Goal: Task Accomplishment & Management: Complete application form

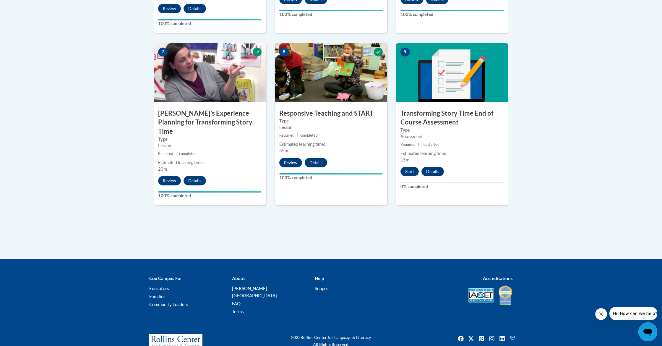
scroll to position [490, 0]
click at [408, 170] on button "Start" at bounding box center [410, 171] width 18 height 9
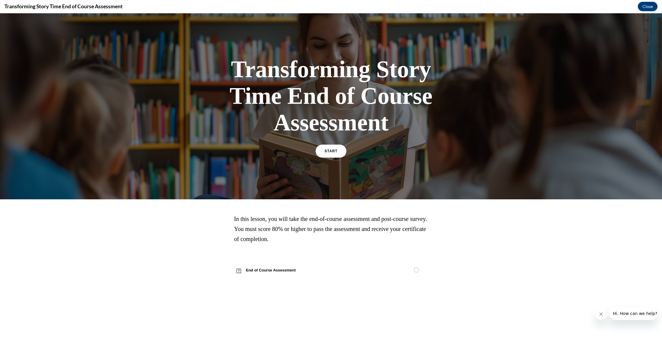
scroll to position [0, 0]
click at [332, 150] on span "START" at bounding box center [331, 151] width 14 height 4
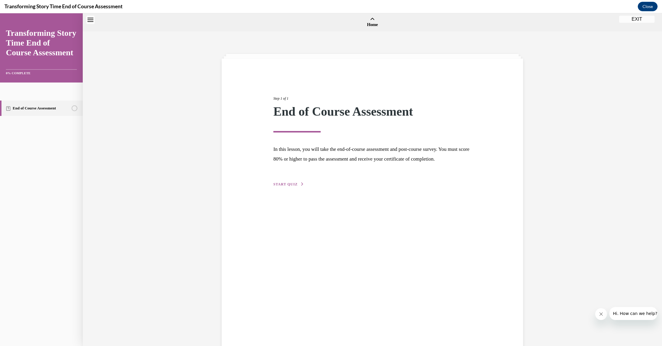
scroll to position [18, 0]
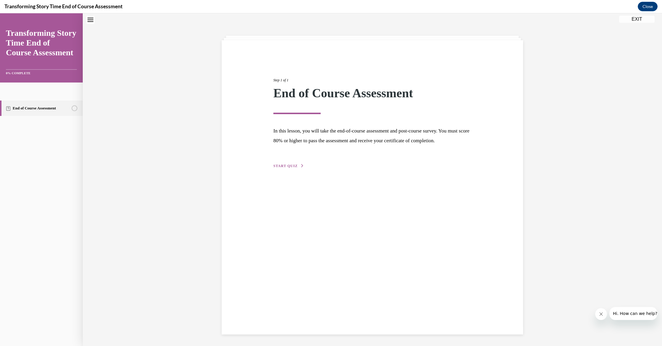
click at [286, 168] on span "START QUIZ" at bounding box center [285, 166] width 24 height 4
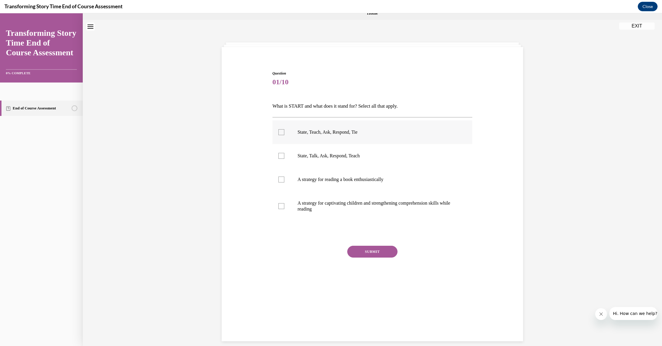
scroll to position [11, 0]
drag, startPoint x: 414, startPoint y: 108, endPoint x: 309, endPoint y: 111, distance: 105.3
click at [309, 111] on p "What is START and what does it stand for? Select all that apply." at bounding box center [373, 107] width 200 height 10
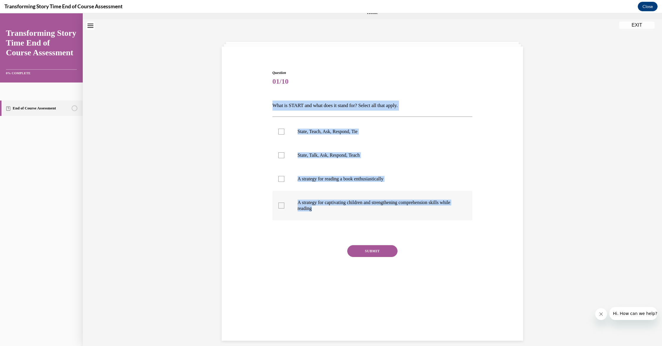
drag, startPoint x: 278, startPoint y: 106, endPoint x: 331, endPoint y: 209, distance: 115.8
click at [331, 209] on div "Question 01/10 What is START and what does it stand for? Select all that apply.…" at bounding box center [372, 177] width 203 height 232
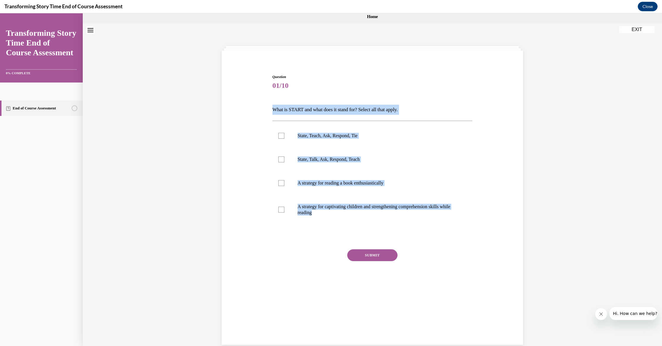
scroll to position [7, 0]
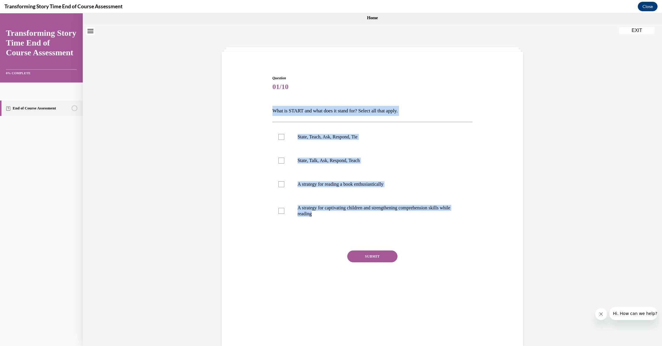
copy div "What is START and what does it stand for? Select all that apply. State, Teach, …"
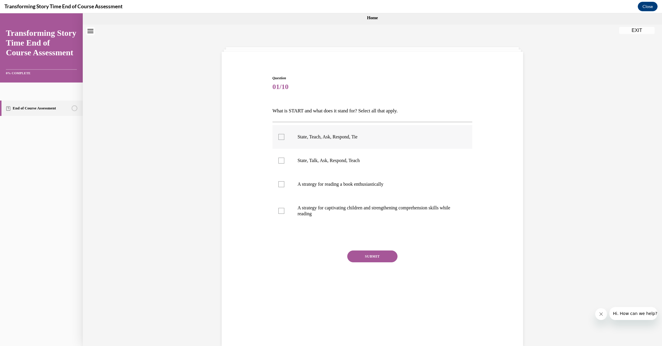
click at [281, 139] on div at bounding box center [281, 137] width 6 height 6
click at [281, 139] on input "State, Teach, Ask, Respond, Tie" at bounding box center [281, 137] width 6 height 6
checkbox input "true"
click at [280, 212] on div at bounding box center [281, 211] width 6 height 6
click at [280, 212] on input "A strategy for captivating children and strengthening comprehension skills whil…" at bounding box center [281, 211] width 6 height 6
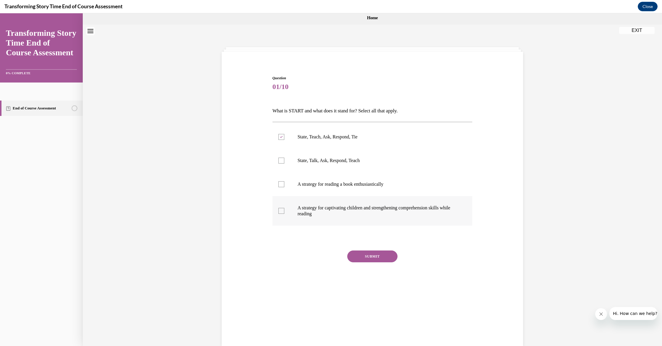
checkbox input "true"
click at [366, 255] on button "SUBMIT" at bounding box center [372, 256] width 50 height 12
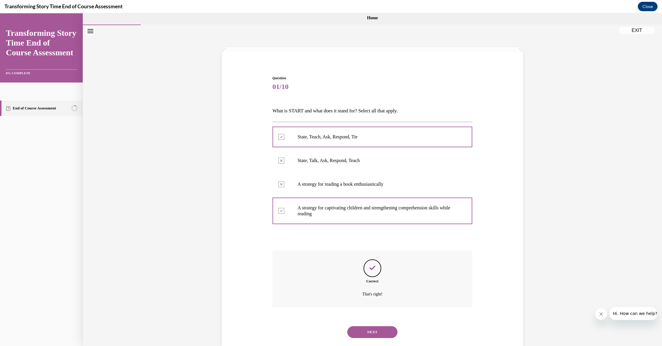
scroll to position [19, 0]
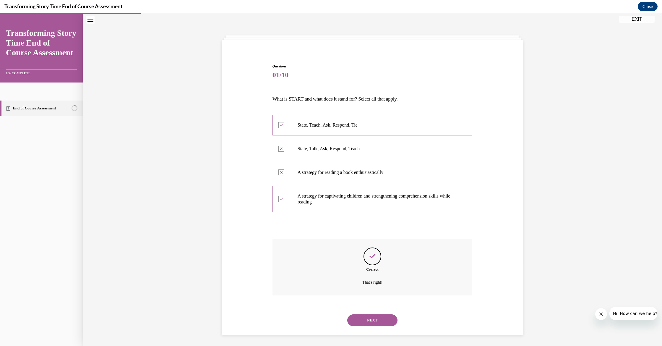
click at [366, 315] on button "NEXT" at bounding box center [372, 320] width 50 height 12
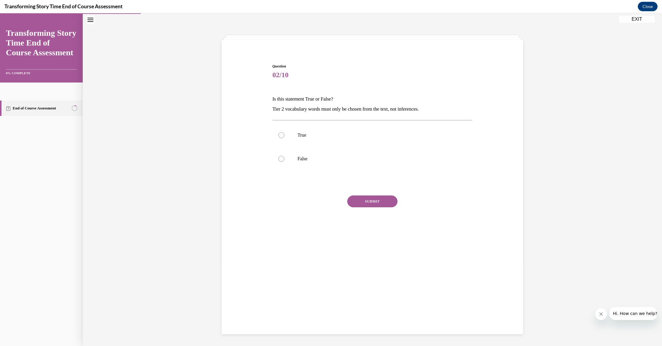
scroll to position [18, 0]
click at [281, 160] on div at bounding box center [281, 159] width 6 height 6
click at [281, 160] on input "False" at bounding box center [281, 159] width 6 height 6
radio input "true"
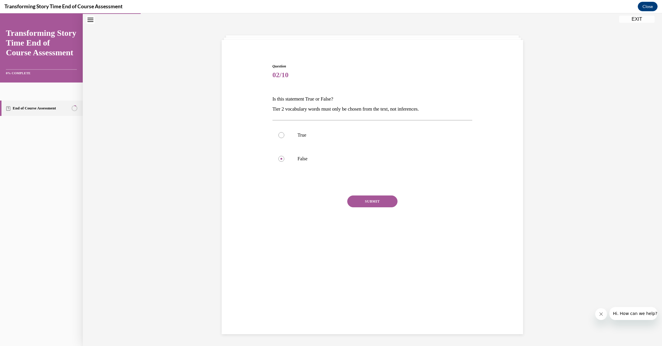
click at [373, 202] on button "SUBMIT" at bounding box center [372, 201] width 50 height 12
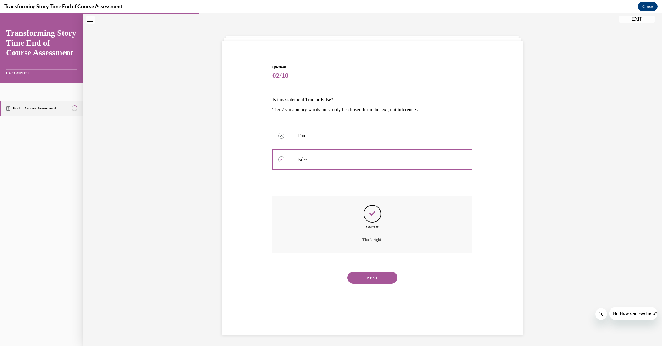
scroll to position [18, 0]
click at [369, 272] on button "NEXT" at bounding box center [372, 278] width 50 height 12
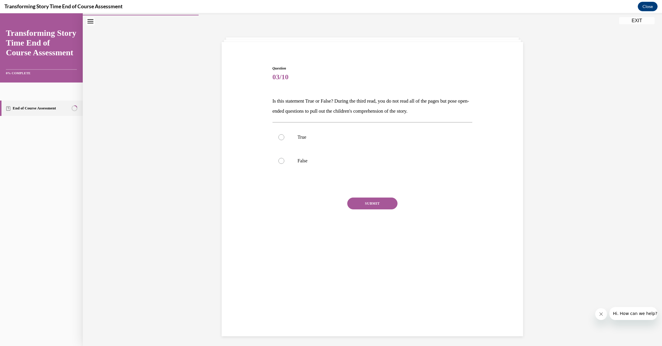
scroll to position [16, 0]
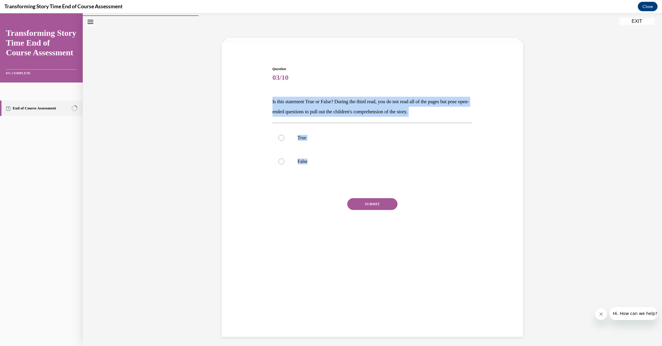
drag, startPoint x: 273, startPoint y: 101, endPoint x: 301, endPoint y: 173, distance: 78.0
click at [302, 172] on div "Question 03/10 Is this statement True or False? During the third read, you do n…" at bounding box center [373, 156] width 200 height 180
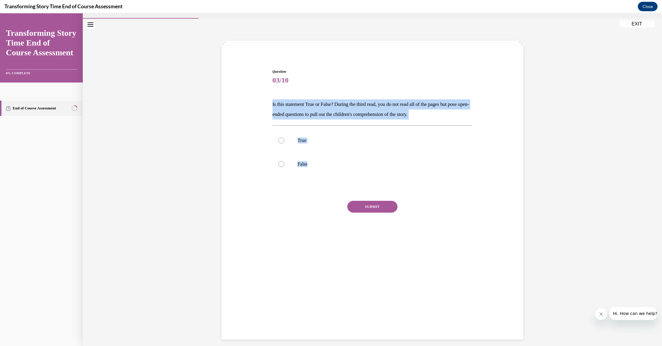
scroll to position [12, 0]
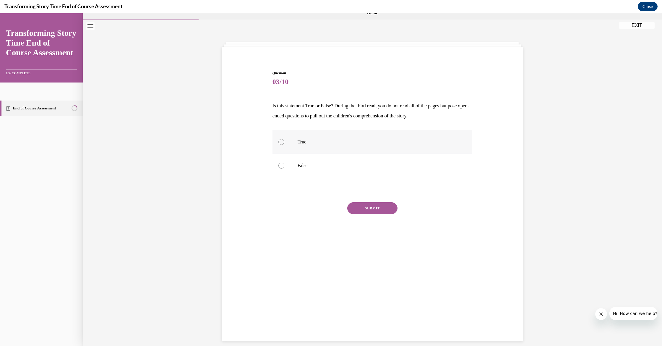
click at [282, 141] on div at bounding box center [281, 142] width 6 height 6
click at [282, 141] on input "True" at bounding box center [281, 142] width 6 height 6
radio input "true"
click at [362, 207] on button "SUBMIT" at bounding box center [372, 208] width 50 height 12
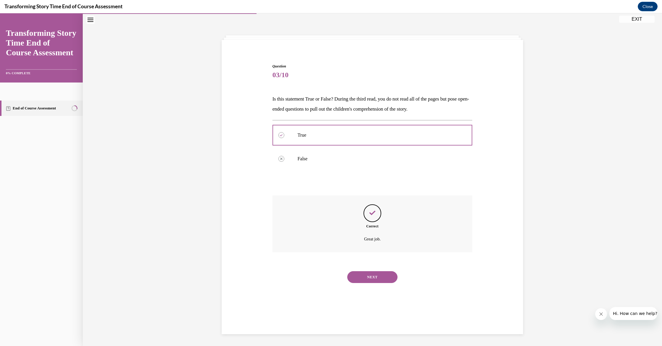
click at [372, 271] on button "NEXT" at bounding box center [372, 277] width 50 height 12
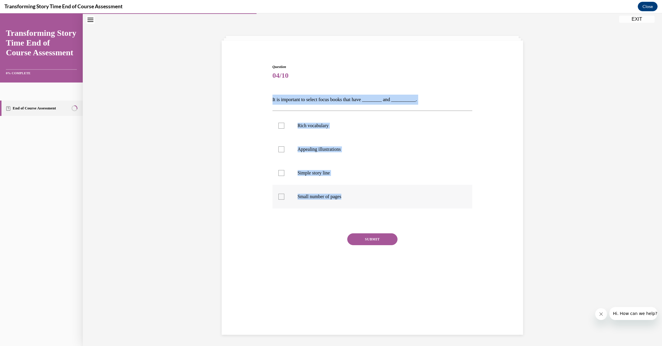
drag, startPoint x: 267, startPoint y: 95, endPoint x: 314, endPoint y: 200, distance: 115.3
click at [314, 203] on div "Question 04/10 It is important to select focus books that have ________ and ___…" at bounding box center [372, 163] width 305 height 235
copy div "It is important to select focus books that have ________ and __________. Rich v…"
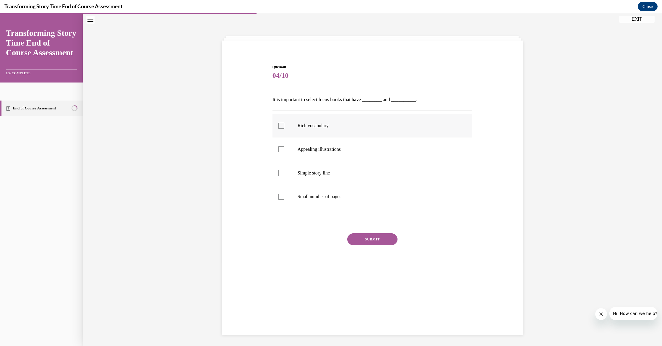
click at [281, 125] on div at bounding box center [281, 126] width 6 height 6
click at [281, 125] on input "Rich vocabulary" at bounding box center [281, 126] width 6 height 6
checkbox input "true"
click at [283, 150] on div at bounding box center [281, 149] width 6 height 6
click at [283, 150] on input "Appealing illustrations" at bounding box center [281, 149] width 6 height 6
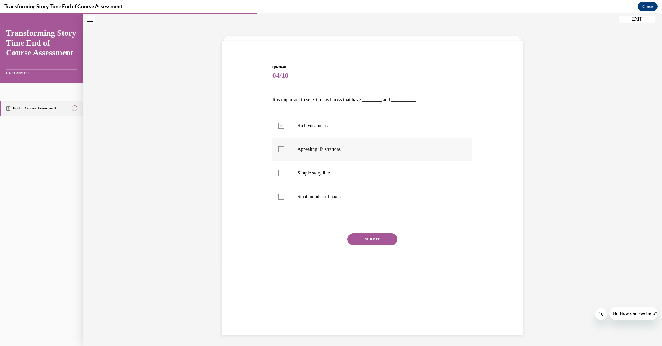
checkbox input "true"
click at [372, 238] on button "SUBMIT" at bounding box center [372, 239] width 50 height 12
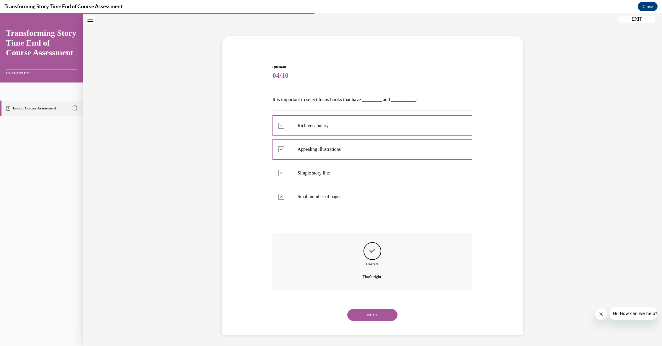
scroll to position [19, 0]
click at [373, 308] on button "NEXT" at bounding box center [372, 314] width 50 height 12
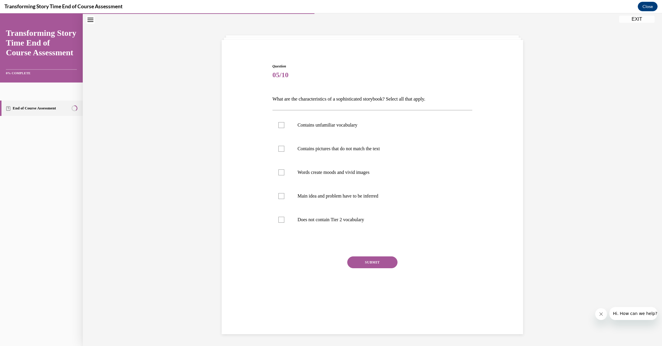
scroll to position [18, 0]
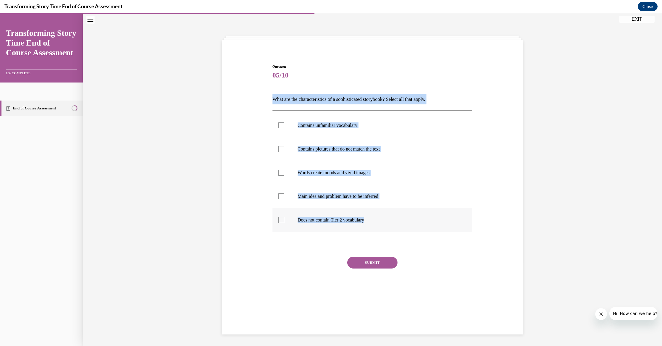
drag, startPoint x: 276, startPoint y: 96, endPoint x: 342, endPoint y: 224, distance: 144.1
click at [355, 226] on div "Question 05/10 What are the characteristics of a sophisticated storybook? Selec…" at bounding box center [372, 175] width 305 height 259
copy div "What are the characteristics of a sophisticated storybook? Select all that appl…"
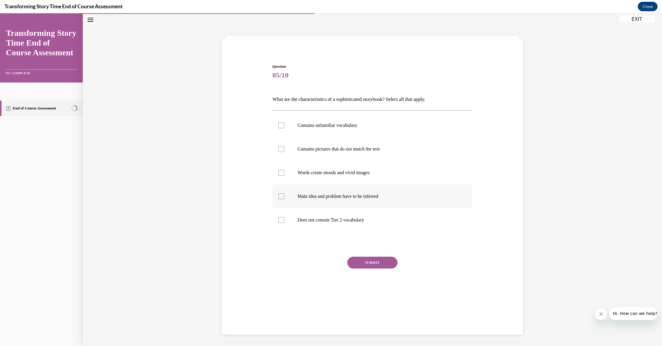
click at [282, 196] on div at bounding box center [281, 196] width 6 height 6
click at [282, 196] on input "Main idea and problem have to be inferred" at bounding box center [281, 196] width 6 height 6
checkbox input "true"
click at [282, 174] on div at bounding box center [281, 173] width 6 height 6
click at [282, 174] on input "Words create moods and vivid images" at bounding box center [281, 173] width 6 height 6
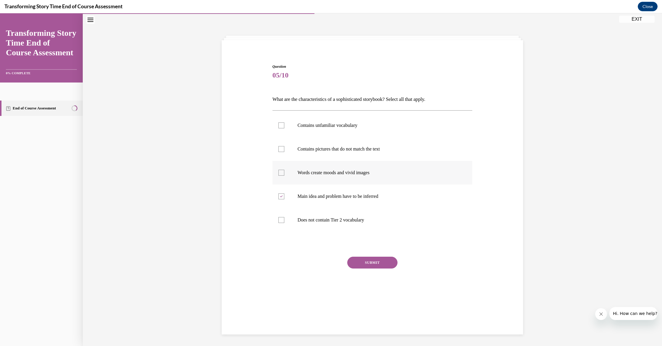
checkbox input "true"
drag, startPoint x: 281, startPoint y: 126, endPoint x: 289, endPoint y: 140, distance: 16.4
click at [281, 126] on div at bounding box center [281, 125] width 6 height 6
click at [281, 126] on input "Contains unfamiliar vocabulary" at bounding box center [281, 125] width 6 height 6
checkbox input "true"
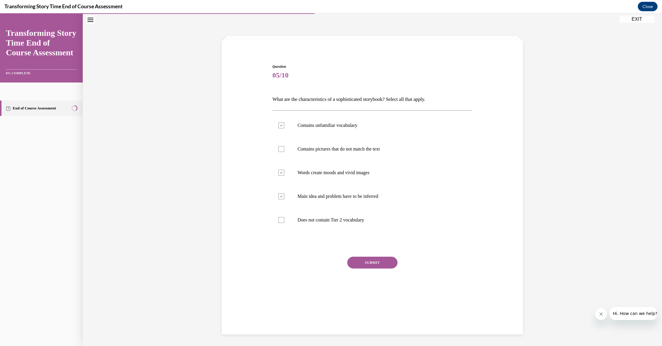
drag, startPoint x: 386, startPoint y: 260, endPoint x: 395, endPoint y: 257, distance: 9.6
click at [386, 260] on button "SUBMIT" at bounding box center [372, 263] width 50 height 12
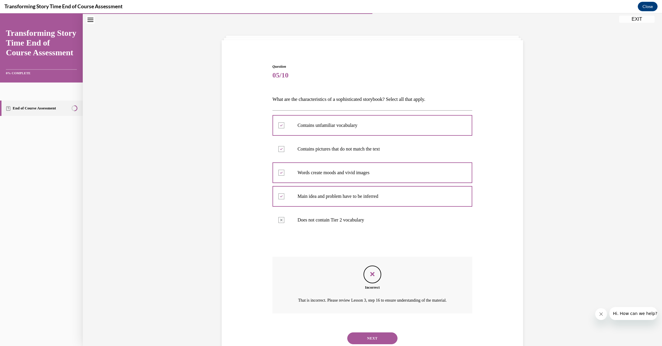
scroll to position [37, 0]
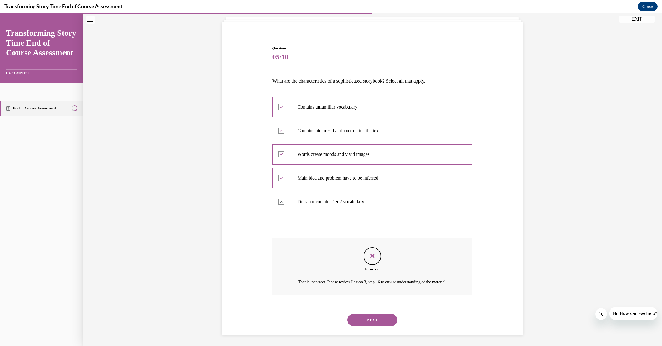
click at [383, 318] on button "NEXT" at bounding box center [372, 320] width 50 height 12
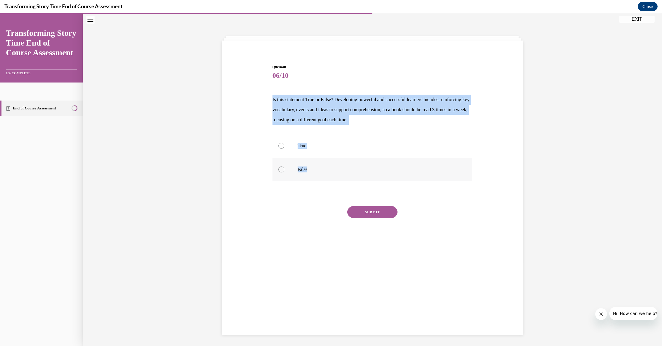
drag, startPoint x: 268, startPoint y: 98, endPoint x: 305, endPoint y: 176, distance: 87.0
click at [305, 176] on div "Question 06/10 Is this statement True or False? Developing powerful and success…" at bounding box center [372, 150] width 305 height 208
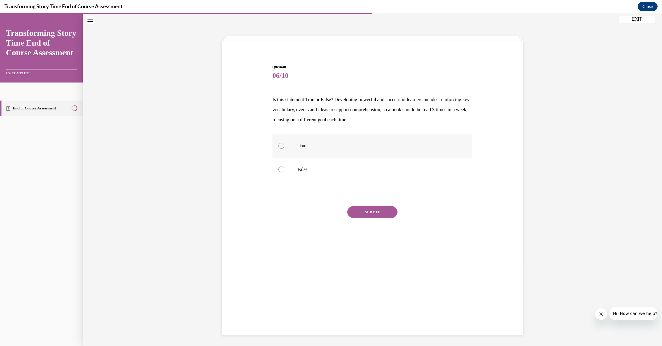
click at [281, 146] on div at bounding box center [281, 146] width 6 height 6
click at [281, 146] on input "True" at bounding box center [281, 146] width 6 height 6
radio input "true"
click at [362, 213] on button "SUBMIT" at bounding box center [372, 212] width 50 height 12
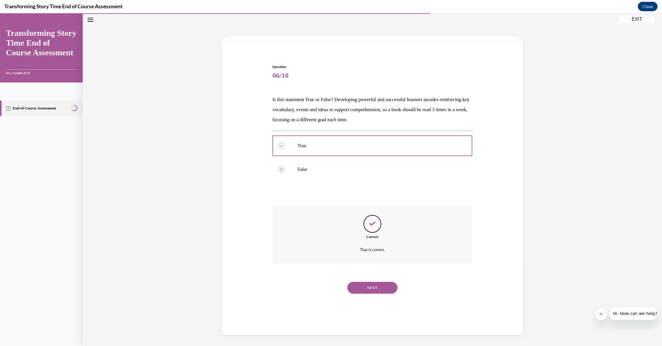
scroll to position [19, 0]
click at [376, 281] on button "NEXT" at bounding box center [372, 287] width 50 height 12
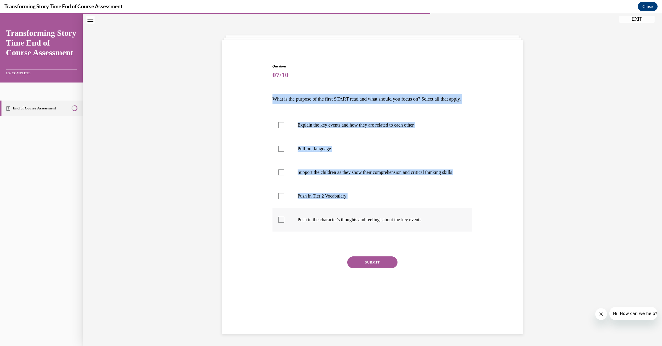
drag, startPoint x: 267, startPoint y: 97, endPoint x: 331, endPoint y: 228, distance: 146.1
click at [331, 228] on div "Question 07/10 What is the purpose of the first START read and what should you …" at bounding box center [372, 175] width 305 height 259
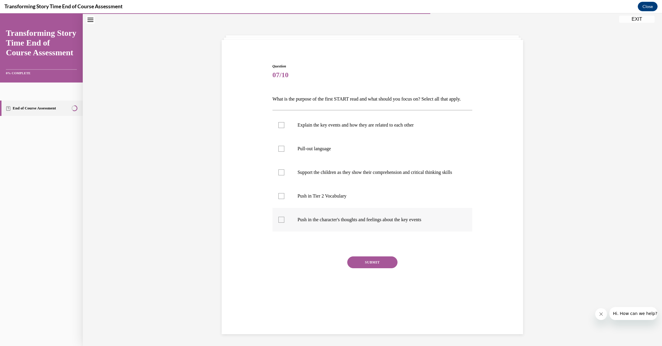
drag, startPoint x: 331, startPoint y: 225, endPoint x: 334, endPoint y: 231, distance: 6.5
click at [334, 231] on label "Push in the character's thoughts and feelings about the key events" at bounding box center [373, 220] width 200 height 24
click at [284, 223] on input "Push in the character's thoughts and feelings about the key events" at bounding box center [281, 220] width 6 height 6
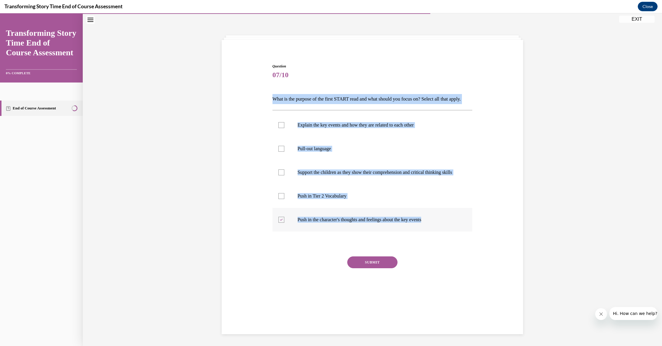
drag, startPoint x: 270, startPoint y: 95, endPoint x: 440, endPoint y: 238, distance: 222.2
click at [438, 238] on div "Question 07/10 What is the purpose of the first START read and what should you …" at bounding box center [372, 175] width 305 height 259
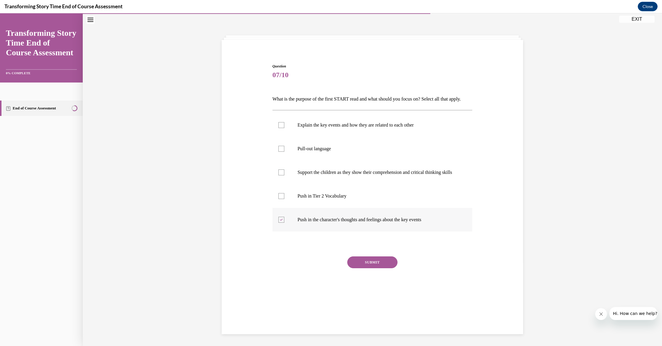
click at [442, 223] on p "Push in the character's thoughts and feelings about the key events" at bounding box center [378, 220] width 160 height 6
click at [284, 223] on input "Push in the character's thoughts and feelings about the key events" at bounding box center [281, 220] width 6 height 6
checkbox input "false"
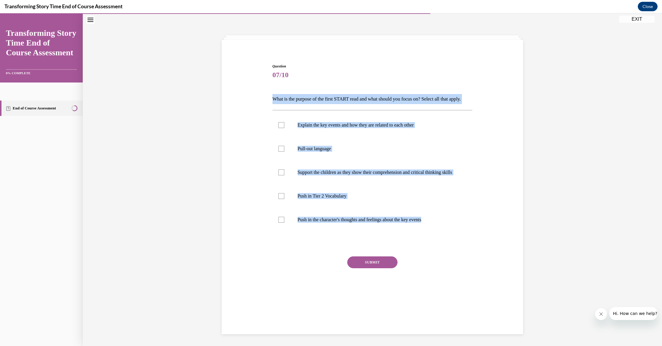
drag, startPoint x: 437, startPoint y: 235, endPoint x: 272, endPoint y: 102, distance: 212.5
click at [273, 101] on div "Question 07/10 What is the purpose of the first START read and what should you …" at bounding box center [373, 184] width 200 height 241
copy div "What is the purpose of the first START read and what should you focus on? Selec…"
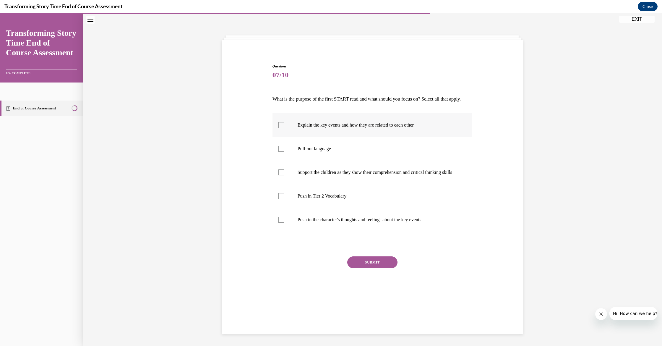
click at [281, 128] on div at bounding box center [281, 125] width 6 height 6
click at [281, 128] on input "Explain the key events and how they are related to each other" at bounding box center [281, 125] width 6 height 6
checkbox input "true"
drag, startPoint x: 282, startPoint y: 160, endPoint x: 288, endPoint y: 163, distance: 6.7
click at [282, 152] on div at bounding box center [281, 149] width 6 height 6
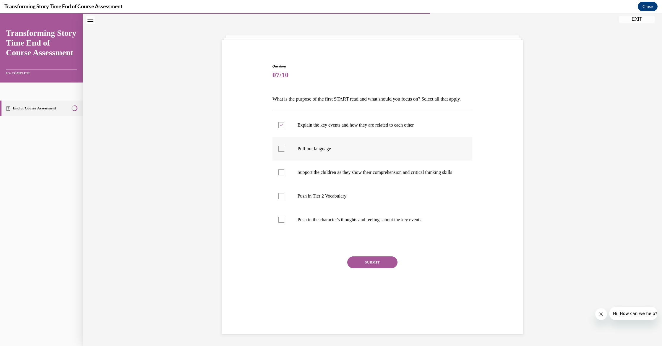
click at [282, 152] on input "Pull-out language" at bounding box center [281, 149] width 6 height 6
checkbox input "true"
click at [280, 199] on div at bounding box center [281, 196] width 6 height 6
click at [280, 199] on input "Push in Tier 2 Vocabulary" at bounding box center [281, 196] width 6 height 6
checkbox input "true"
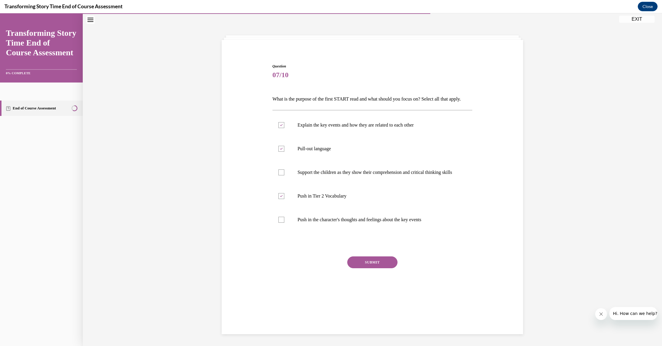
click at [372, 268] on button "SUBMIT" at bounding box center [372, 262] width 50 height 12
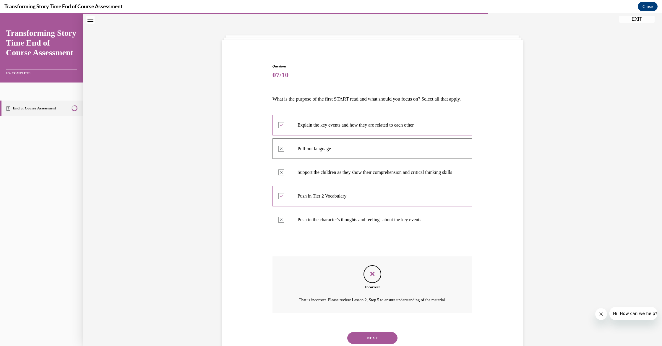
scroll to position [53, 0]
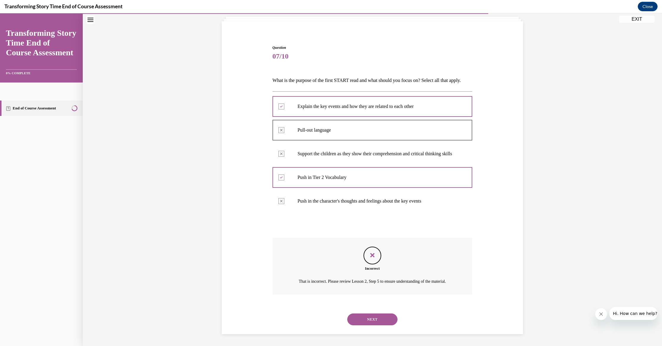
click at [370, 318] on button "NEXT" at bounding box center [372, 319] width 50 height 12
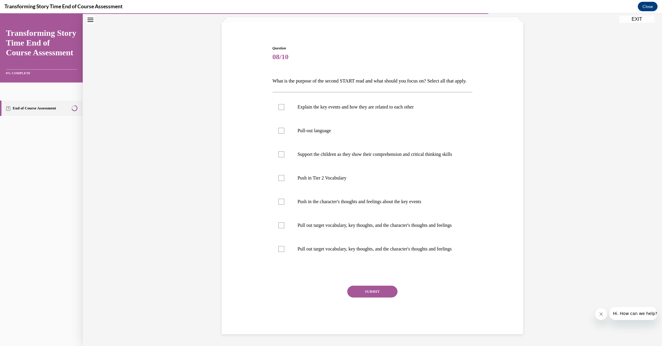
scroll to position [49, 0]
click at [282, 106] on div at bounding box center [281, 107] width 6 height 6
click at [282, 106] on input "Explain the key events and how they are related to each other" at bounding box center [281, 107] width 6 height 6
checkbox input "true"
click at [281, 129] on div at bounding box center [281, 131] width 6 height 6
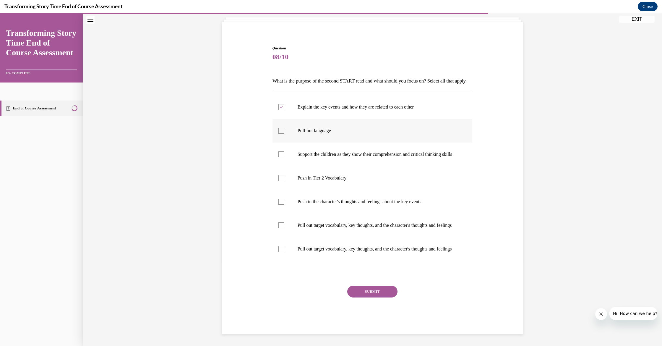
click at [281, 129] on input "Pull-out language" at bounding box center [281, 131] width 6 height 6
checkbox input "true"
click at [282, 181] on div at bounding box center [281, 178] width 6 height 6
click at [282, 181] on input "Push in Tier 2 Vocabulary" at bounding box center [281, 178] width 6 height 6
checkbox input "true"
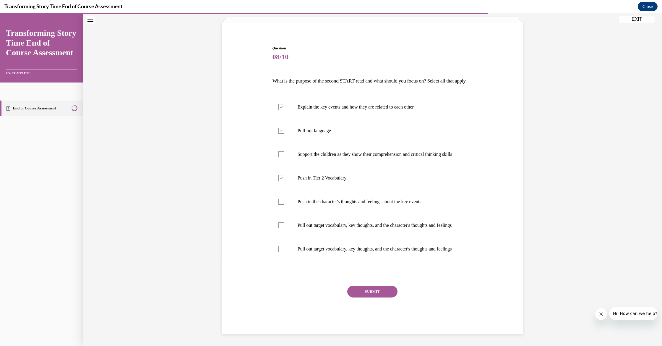
scroll to position [57, 0]
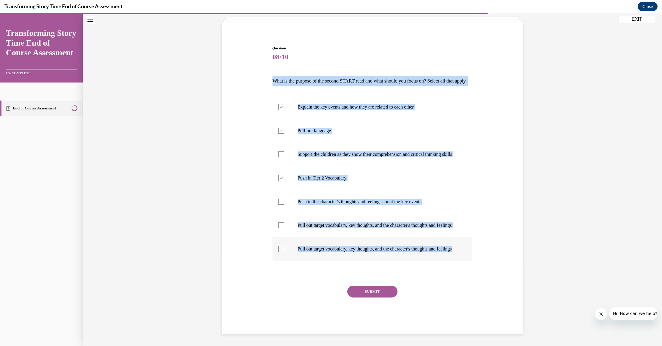
drag, startPoint x: 270, startPoint y: 58, endPoint x: 327, endPoint y: 253, distance: 203.3
click at [327, 253] on div "Question 08/10 What is the purpose of the second START read and what should you…" at bounding box center [372, 181] width 305 height 306
copy div "What is the purpose of the second START read and what should you focus on? Sele…"
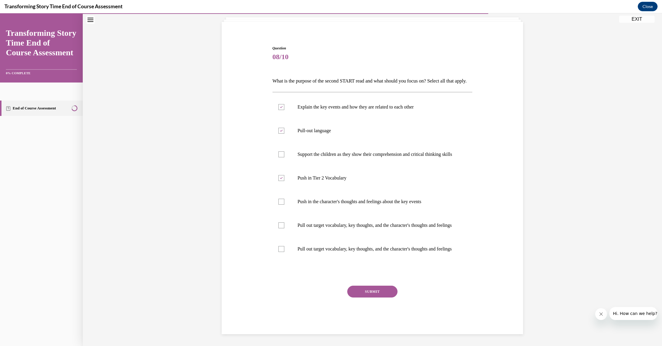
scroll to position [56, 0]
click at [282, 106] on icon at bounding box center [281, 107] width 3 height 2
click at [282, 104] on input "Explain the key events and how they are related to each other" at bounding box center [281, 107] width 6 height 6
checkbox input "false"
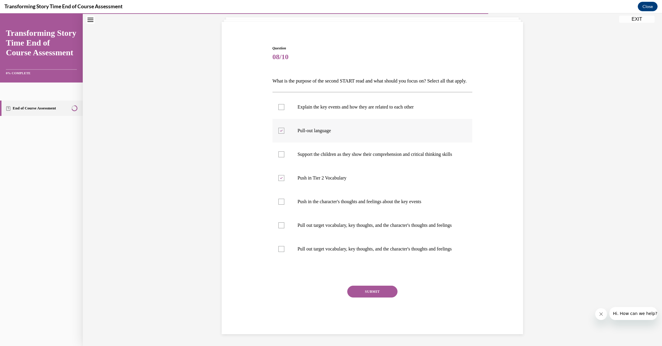
click at [280, 130] on icon at bounding box center [281, 131] width 3 height 2
click at [280, 128] on input "Pull-out language" at bounding box center [281, 131] width 6 height 6
checkbox input "false"
click at [280, 252] on div at bounding box center [281, 249] width 6 height 6
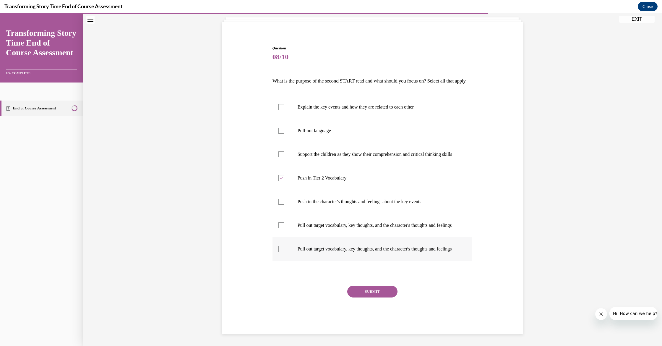
click at [280, 252] on input "Pull out target vocabulary, key thoughts, and the character's thoughts and feel…" at bounding box center [281, 249] width 6 height 6
checkbox input "true"
click at [282, 205] on div at bounding box center [281, 202] width 6 height 6
click at [282, 205] on input "Push in the character's thoughts and feelings about the key events" at bounding box center [281, 202] width 6 height 6
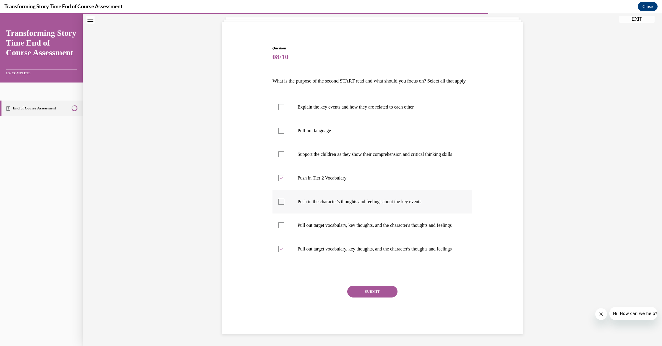
checkbox input "true"
click at [282, 157] on div at bounding box center [281, 154] width 6 height 6
click at [282, 157] on input "Support the children as they show their comprehension and critical thinking ski…" at bounding box center [281, 154] width 6 height 6
checkbox input "true"
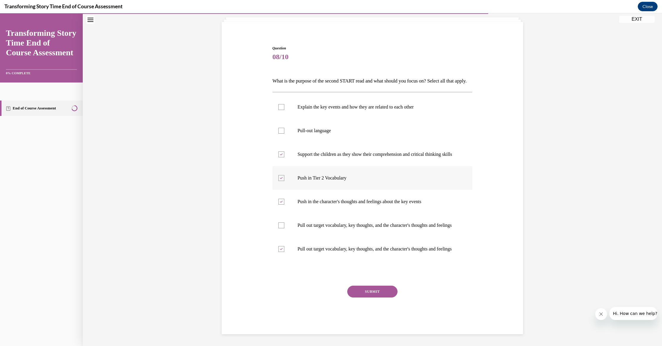
click at [282, 179] on icon at bounding box center [281, 178] width 3 height 2
click at [282, 181] on input "Push in Tier 2 Vocabulary" at bounding box center [281, 178] width 6 height 6
checkbox input "false"
click at [374, 297] on button "SUBMIT" at bounding box center [372, 292] width 50 height 12
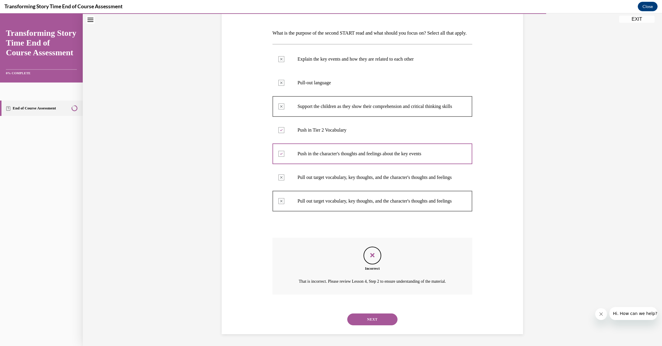
scroll to position [112, 0]
click at [367, 321] on button "NEXT" at bounding box center [372, 319] width 50 height 12
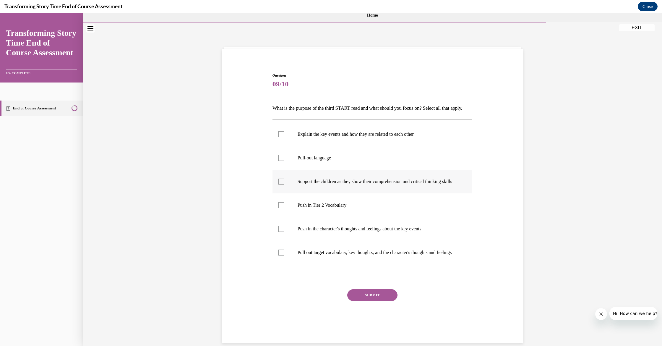
scroll to position [8, 0]
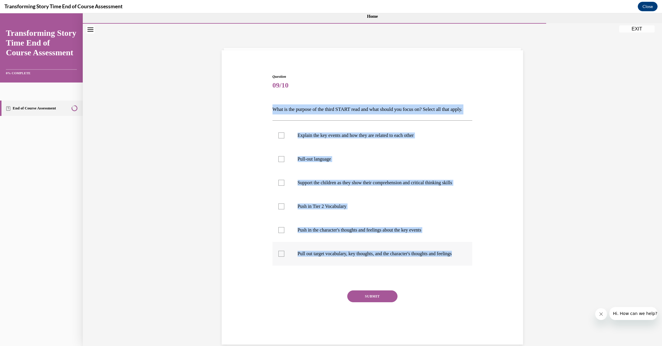
drag, startPoint x: 273, startPoint y: 109, endPoint x: 319, endPoint y: 278, distance: 174.9
click at [319, 280] on div "Question 09/10 What is the purpose of the third START read and what should you …" at bounding box center [373, 206] width 200 height 265
click at [371, 302] on button "SUBMIT" at bounding box center [372, 296] width 50 height 12
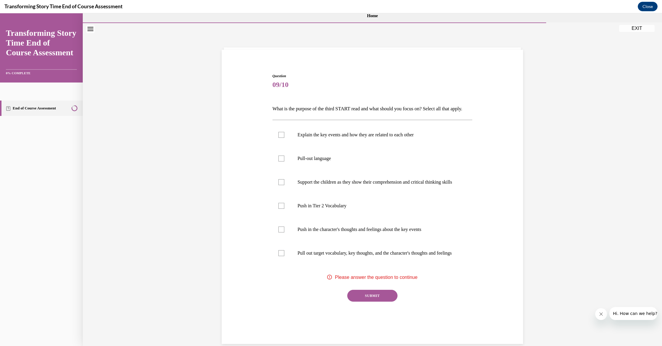
click at [330, 311] on div "Question 09/10 What is the purpose of the third START read and what should you …" at bounding box center [373, 205] width 200 height 265
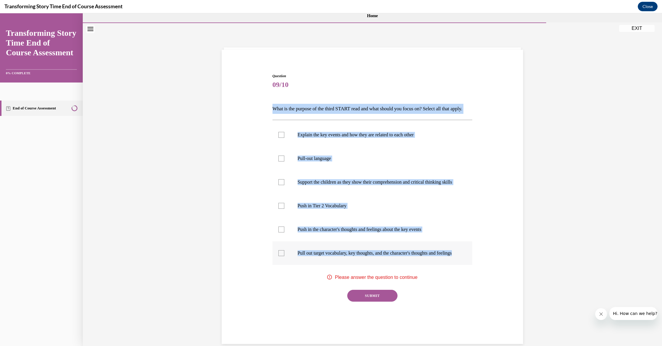
drag, startPoint x: 267, startPoint y: 103, endPoint x: 351, endPoint y: 276, distance: 192.1
click at [351, 276] on div "Question 09/10 What is the purpose of the third START read and what should you …" at bounding box center [372, 197] width 305 height 283
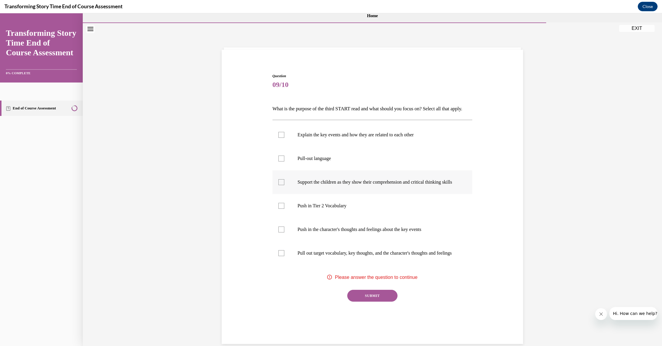
click at [282, 185] on div at bounding box center [281, 182] width 6 height 6
click at [282, 185] on input "Support the children as they show their comprehension and critical thinking ski…" at bounding box center [281, 182] width 6 height 6
checkbox input "true"
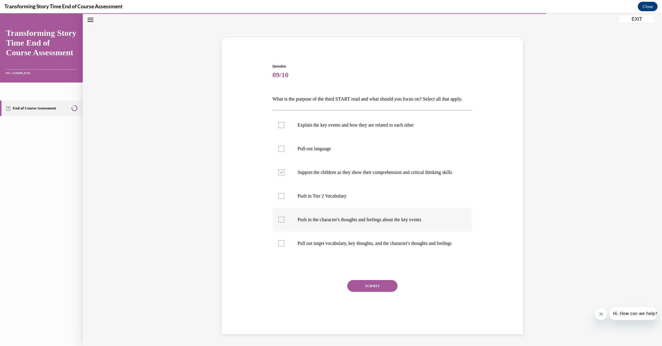
scroll to position [28, 0]
click at [281, 223] on div at bounding box center [281, 220] width 6 height 6
click at [281, 223] on input "Push in the character's thoughts and feelings about the key events" at bounding box center [281, 220] width 6 height 6
checkbox input "true"
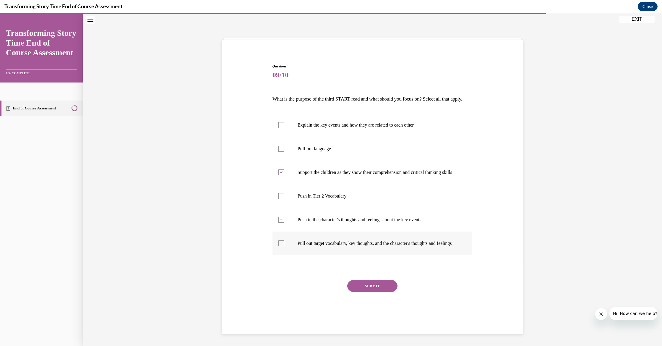
click at [281, 254] on label "Pull out target vocabulary, key thoughts, and the character's thoughts and feel…" at bounding box center [373, 243] width 200 height 24
click at [281, 246] on input "Pull out target vocabulary, key thoughts, and the character's thoughts and feel…" at bounding box center [281, 243] width 6 height 6
checkbox input "true"
drag, startPoint x: 435, startPoint y: 92, endPoint x: 271, endPoint y: 91, distance: 164.1
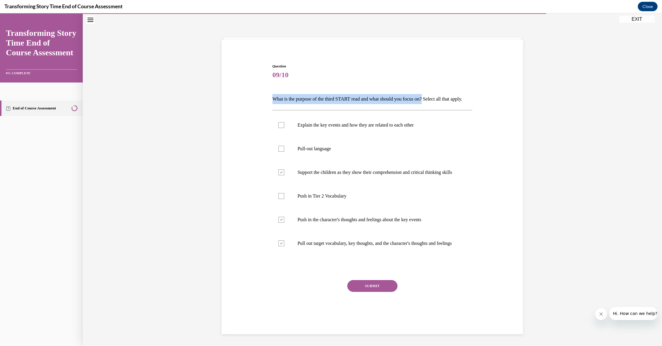
click at [271, 91] on div "Question 09/10 What is the purpose of the third START read and what should you …" at bounding box center [372, 192] width 203 height 274
copy p "What is the purpose of the third START read and what should you focus on?"
click at [371, 292] on button "SUBMIT" at bounding box center [372, 286] width 50 height 12
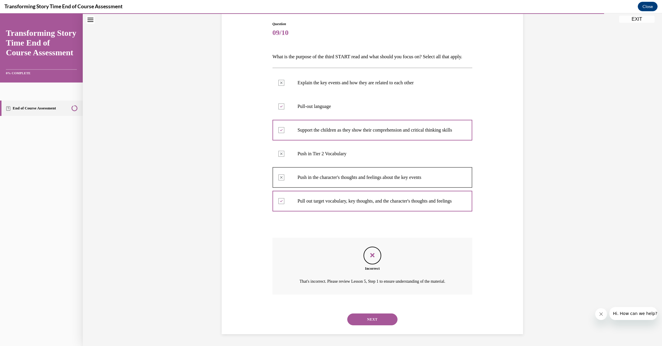
scroll to position [81, 0]
click at [367, 319] on button "NEXT" at bounding box center [372, 319] width 50 height 12
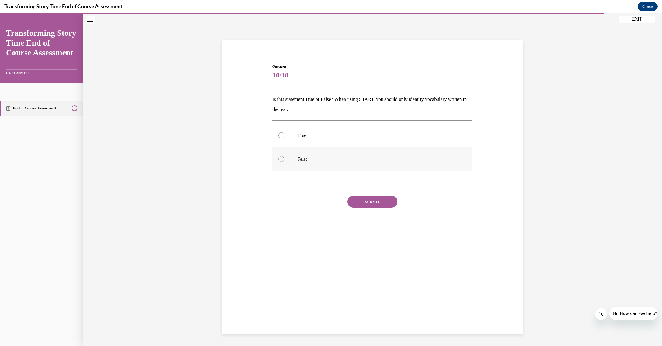
scroll to position [17, 0]
click at [281, 159] on div at bounding box center [281, 161] width 6 height 6
click at [281, 159] on input "False" at bounding box center [281, 161] width 6 height 6
radio input "true"
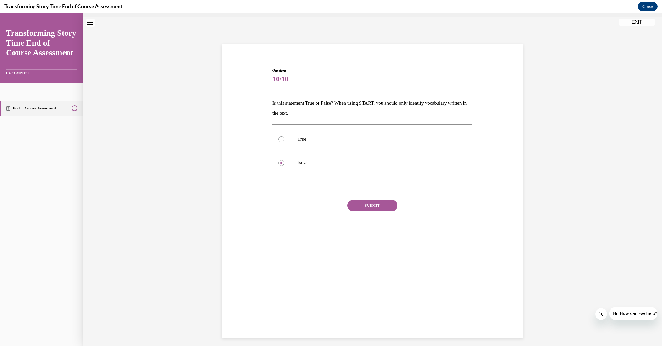
click at [363, 204] on button "SUBMIT" at bounding box center [372, 206] width 50 height 12
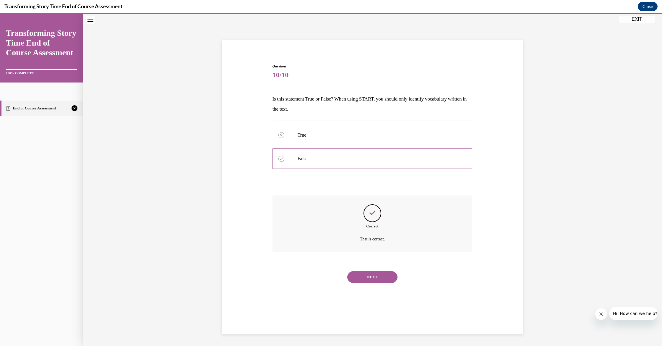
scroll to position [19, 0]
click at [370, 271] on button "NEXT" at bounding box center [372, 277] width 50 height 12
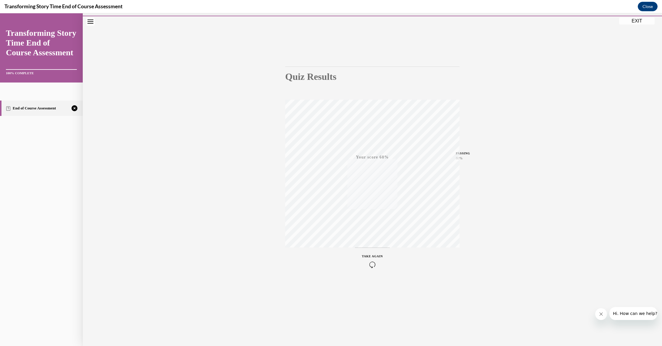
scroll to position [0, 0]
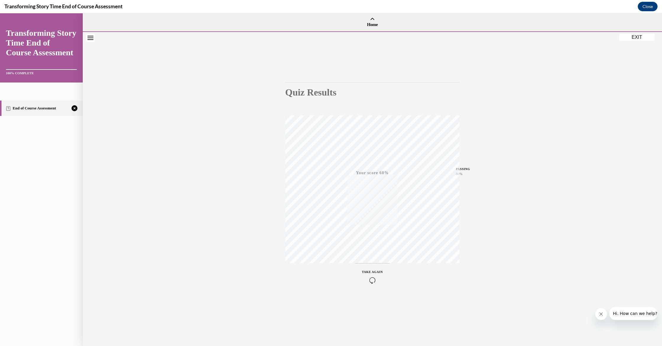
click at [371, 281] on icon "button" at bounding box center [372, 280] width 21 height 7
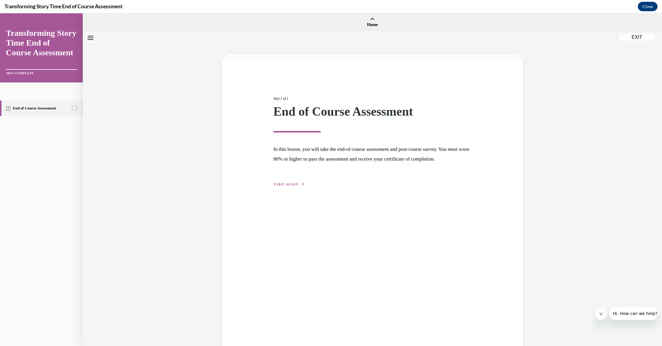
click at [288, 186] on span "TAKE AGAIN" at bounding box center [285, 184] width 25 height 4
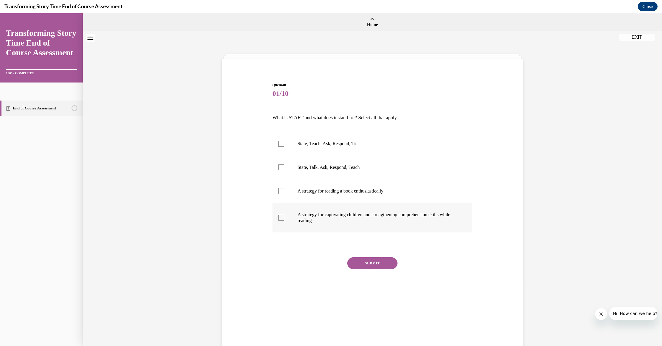
scroll to position [4, 0]
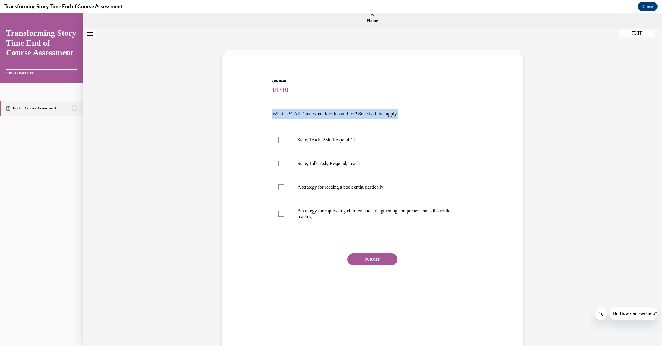
drag, startPoint x: 407, startPoint y: 114, endPoint x: 271, endPoint y: 111, distance: 136.6
click at [271, 111] on div "Question 01/10 What is START and what does it stand for? Select all that apply.…" at bounding box center [372, 185] width 203 height 232
copy p "What is START and what does it stand for? Select all that apply."
click at [192, 44] on div "Question 01/10 What is START and what does it stand for? Select all that apply.…" at bounding box center [372, 194] width 579 height 333
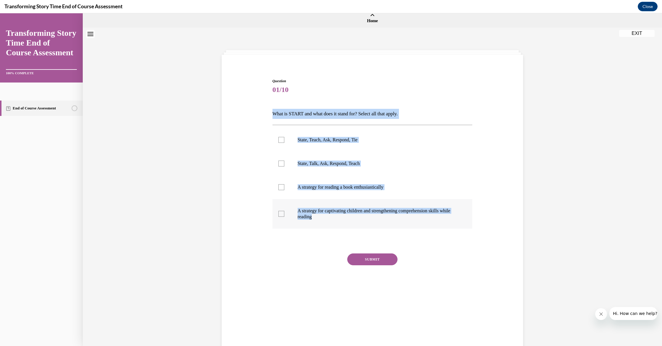
drag, startPoint x: 272, startPoint y: 111, endPoint x: 302, endPoint y: 227, distance: 120.0
click at [302, 227] on div "Question 01/10 What is START and what does it stand for? Select all that apply.…" at bounding box center [372, 185] width 203 height 232
copy div "What is START and what does it stand for? Select all that apply. State, Teach, …"
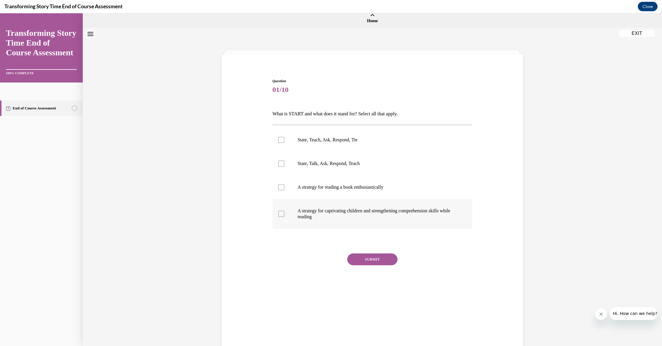
click at [282, 213] on div at bounding box center [281, 214] width 6 height 6
click at [282, 213] on input "A strategy for captivating children and strengthening comprehension skills whil…" at bounding box center [281, 214] width 6 height 6
checkbox input "true"
click at [281, 140] on div at bounding box center [281, 140] width 6 height 6
click at [281, 140] on input "State, Teach, Ask, Respond, Tie" at bounding box center [281, 140] width 6 height 6
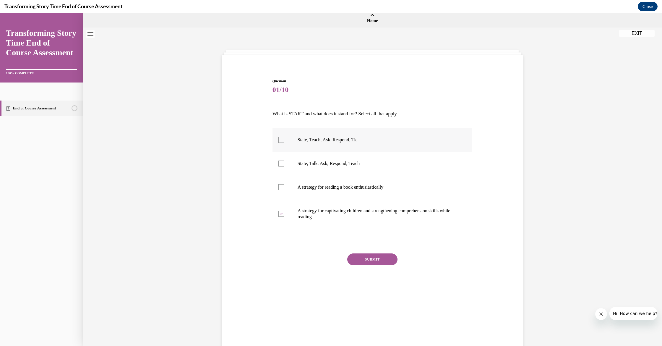
checkbox input "true"
click at [370, 259] on button "SUBMIT" at bounding box center [372, 259] width 50 height 12
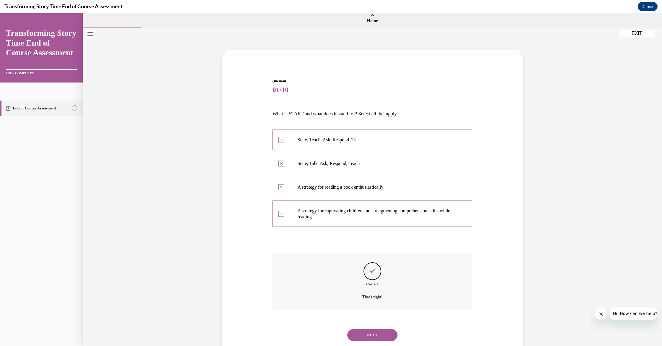
scroll to position [19, 0]
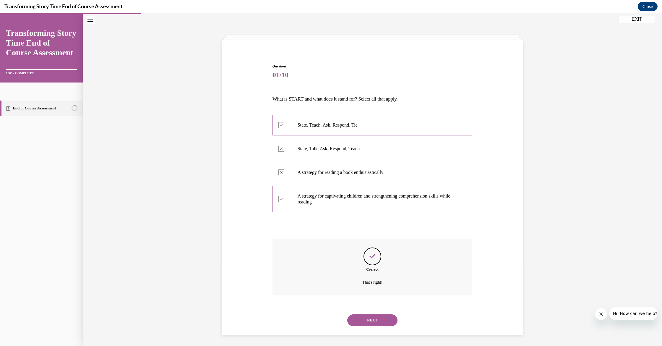
click at [374, 314] on button "NEXT" at bounding box center [372, 320] width 50 height 12
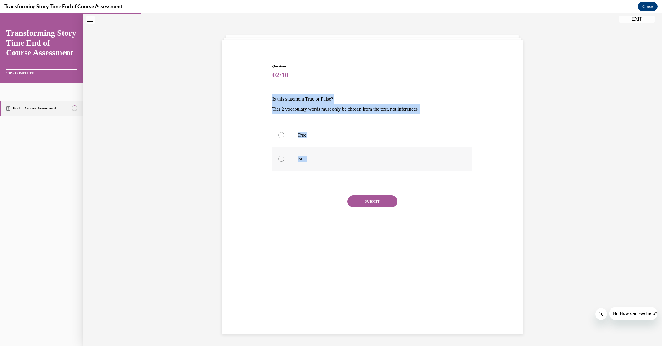
drag, startPoint x: 269, startPoint y: 97, endPoint x: 301, endPoint y: 166, distance: 76.0
click at [301, 166] on div "Question 02/10 Is this statement True or False? Tier 2 vocabulary words must on…" at bounding box center [372, 145] width 305 height 198
copy div "Is this statement True or False? Tier 2 vocabulary words must only be chosen fr…"
click at [281, 159] on div at bounding box center [281, 159] width 6 height 6
click at [281, 159] on input "False" at bounding box center [281, 159] width 6 height 6
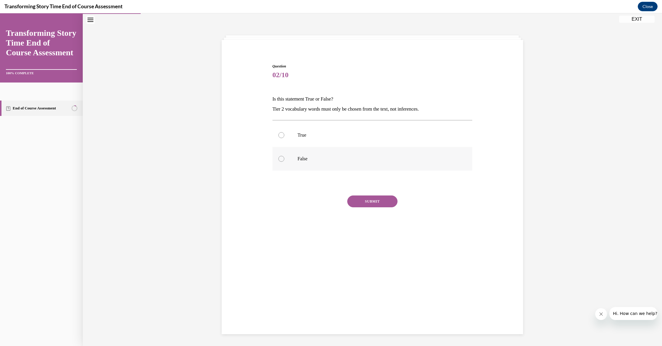
radio input "true"
click at [369, 202] on button "SUBMIT" at bounding box center [372, 201] width 50 height 12
click at [370, 271] on button "NEXT" at bounding box center [372, 277] width 50 height 12
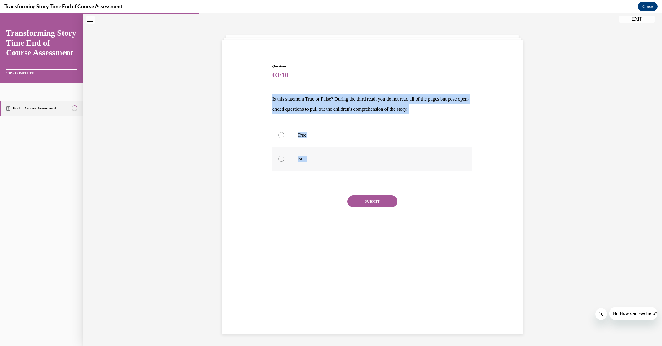
drag, startPoint x: 272, startPoint y: 97, endPoint x: 291, endPoint y: 168, distance: 73.5
click at [291, 168] on div "Question 03/10 Is this statement True or False? During the third read, you do n…" at bounding box center [372, 149] width 203 height 189
copy div "Is this statement True or False? During the third read, you do not read all of …"
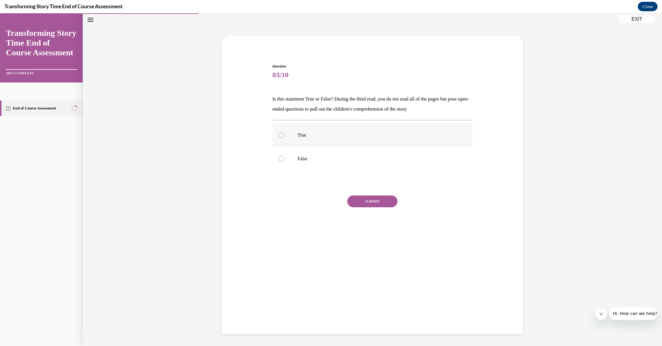
click at [281, 135] on div at bounding box center [281, 135] width 6 height 6
click at [281, 135] on input "True" at bounding box center [281, 135] width 6 height 6
radio input "true"
drag, startPoint x: 381, startPoint y: 199, endPoint x: 398, endPoint y: 197, distance: 16.4
click at [382, 199] on button "SUBMIT" at bounding box center [372, 201] width 50 height 12
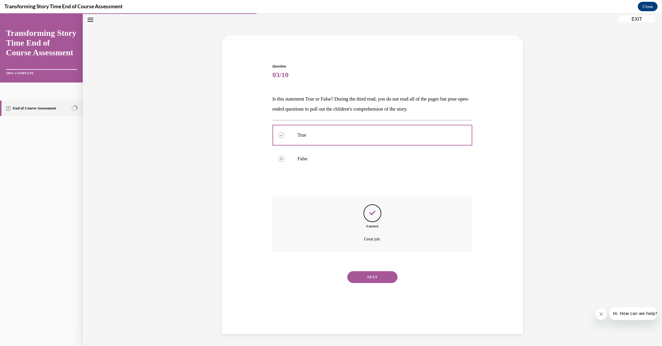
click at [367, 271] on button "NEXT" at bounding box center [372, 277] width 50 height 12
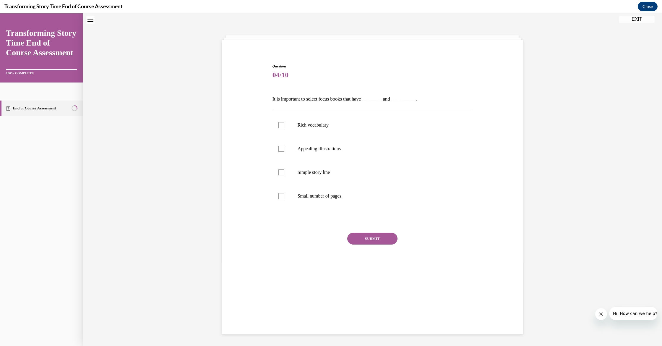
scroll to position [18, 0]
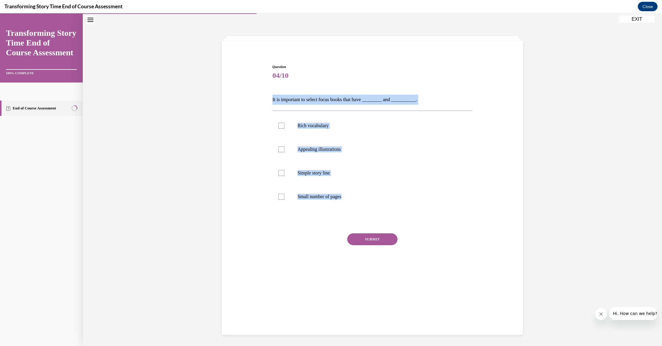
drag, startPoint x: 265, startPoint y: 94, endPoint x: 311, endPoint y: 211, distance: 125.4
click at [311, 211] on div "Question 04/10 It is important to select focus books that have ________ and ___…" at bounding box center [372, 163] width 305 height 235
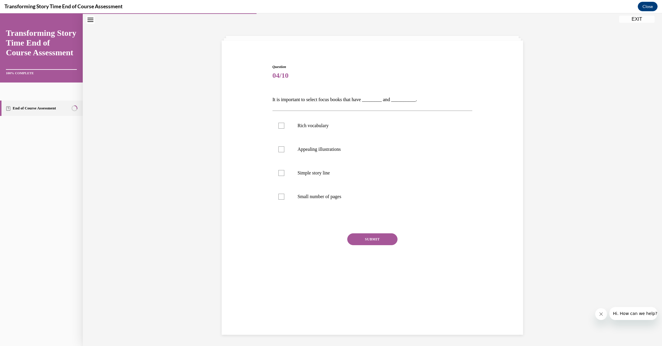
scroll to position [19, 0]
click at [280, 125] on div at bounding box center [281, 125] width 6 height 6
click at [280, 125] on input "Rich vocabulary" at bounding box center [281, 125] width 6 height 6
checkbox input "true"
click at [279, 149] on div at bounding box center [281, 149] width 6 height 6
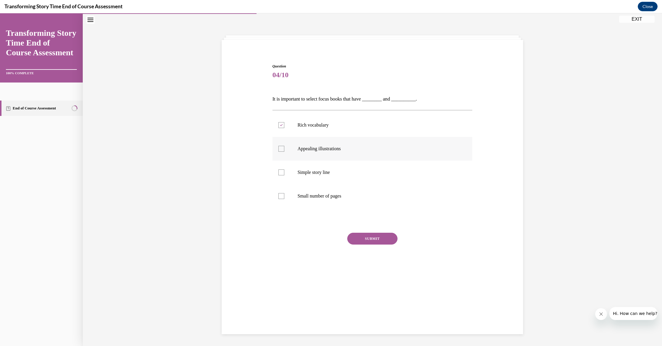
click at [279, 149] on input "Appealing illustrations" at bounding box center [281, 149] width 6 height 6
checkbox input "true"
click at [368, 238] on button "SUBMIT" at bounding box center [372, 239] width 50 height 12
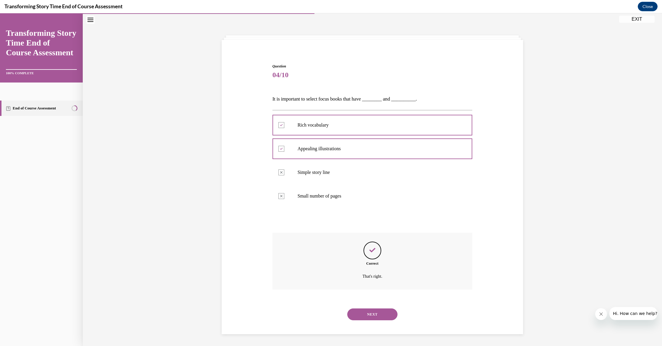
click at [368, 308] on button "NEXT" at bounding box center [372, 314] width 50 height 12
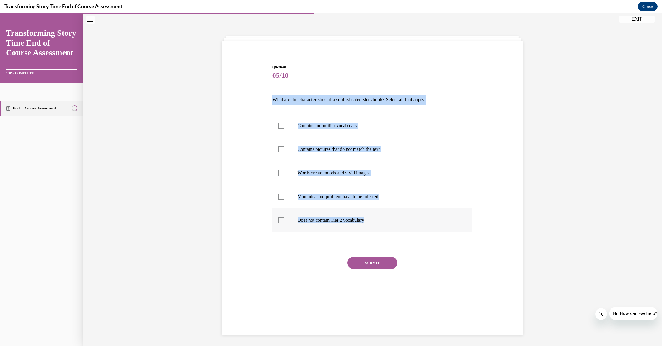
drag, startPoint x: 275, startPoint y: 97, endPoint x: 314, endPoint y: 226, distance: 134.3
click at [314, 226] on div "Question 05/10 What are the characteristics of a sophisticated storybook? Selec…" at bounding box center [373, 184] width 200 height 241
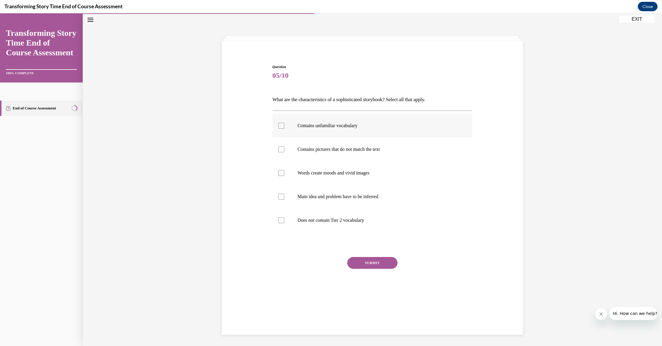
click at [283, 125] on div at bounding box center [281, 126] width 6 height 6
click at [283, 125] on input "Contains unfamiliar vocabulary" at bounding box center [281, 126] width 6 height 6
checkbox input "true"
click at [281, 172] on div at bounding box center [281, 173] width 6 height 6
click at [281, 172] on input "Words create moods and vivid images" at bounding box center [281, 173] width 6 height 6
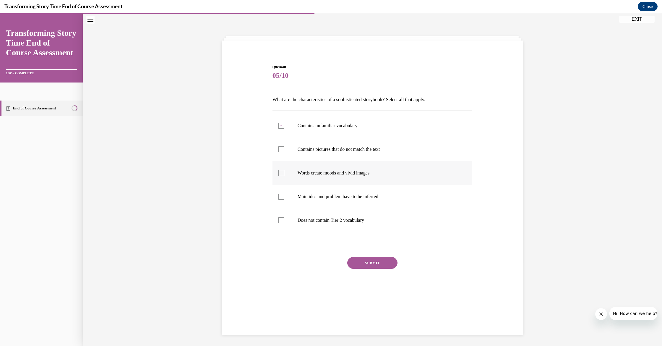
checkbox input "true"
click at [281, 196] on div at bounding box center [281, 197] width 6 height 6
click at [281, 196] on input "Main idea and problem have to be inferred" at bounding box center [281, 197] width 6 height 6
checkbox input "true"
click at [367, 262] on button "SUBMIT" at bounding box center [372, 263] width 50 height 12
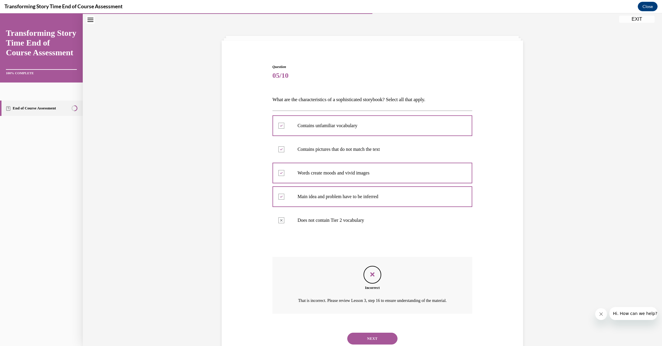
scroll to position [37, 0]
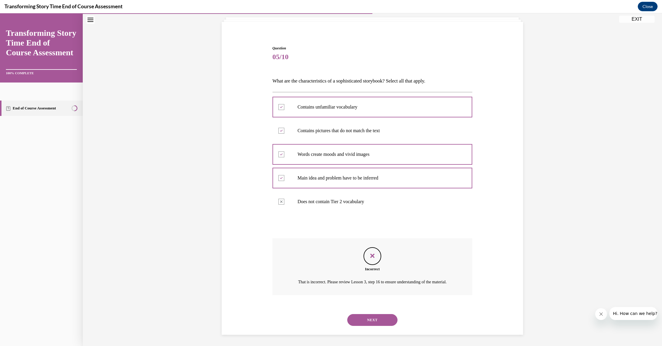
click at [372, 318] on button "NEXT" at bounding box center [372, 320] width 50 height 12
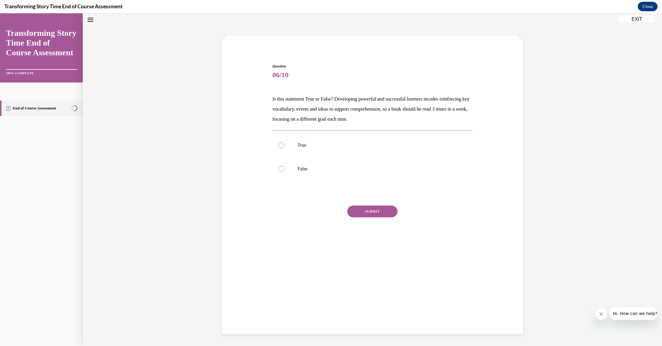
scroll to position [18, 0]
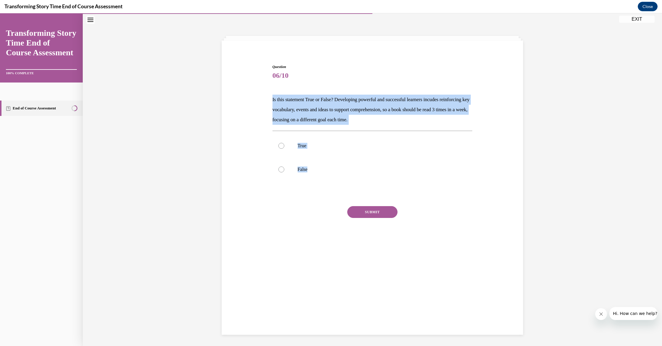
drag, startPoint x: 272, startPoint y: 98, endPoint x: 297, endPoint y: 191, distance: 96.5
click at [297, 192] on div "Question 06/10 Is this statement True or False? Developing powerful and success…" at bounding box center [372, 154] width 203 height 199
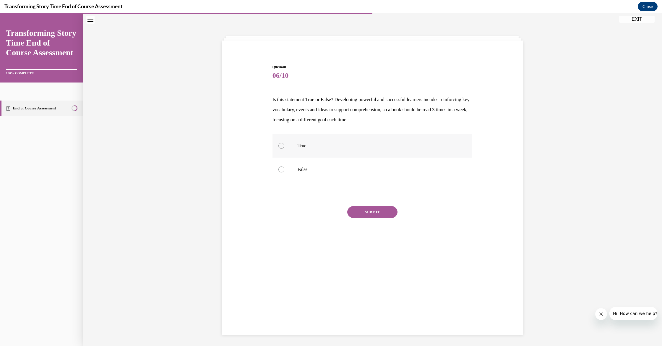
click at [282, 146] on div at bounding box center [281, 146] width 6 height 6
click at [282, 146] on input "True" at bounding box center [281, 146] width 6 height 6
radio input "true"
click at [361, 211] on button "SUBMIT" at bounding box center [372, 212] width 50 height 12
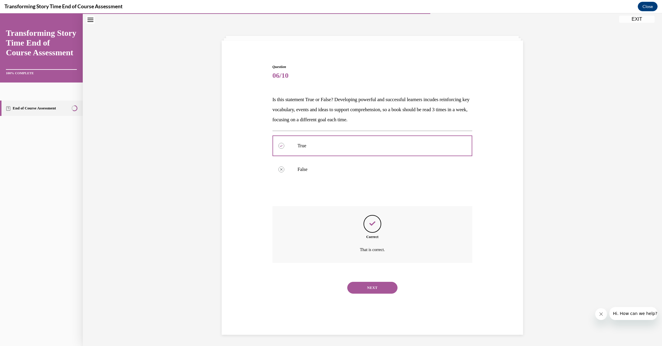
scroll to position [19, 0]
click at [370, 281] on button "NEXT" at bounding box center [372, 287] width 50 height 12
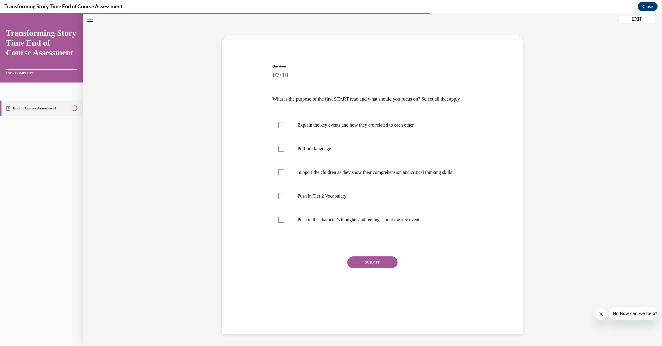
scroll to position [18, 0]
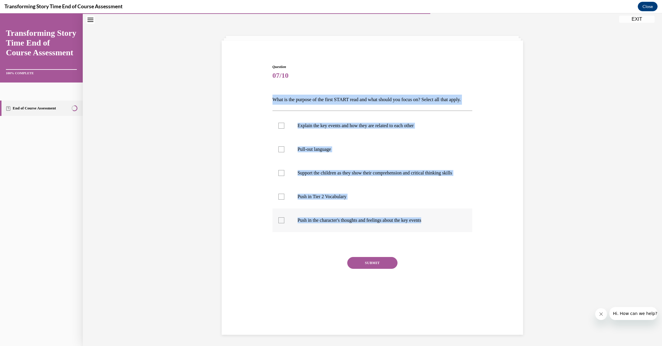
drag, startPoint x: 271, startPoint y: 97, endPoint x: 332, endPoint y: 241, distance: 156.4
click at [332, 241] on div "Question 07/10 What is the purpose of the first START read and what should you …" at bounding box center [372, 180] width 203 height 250
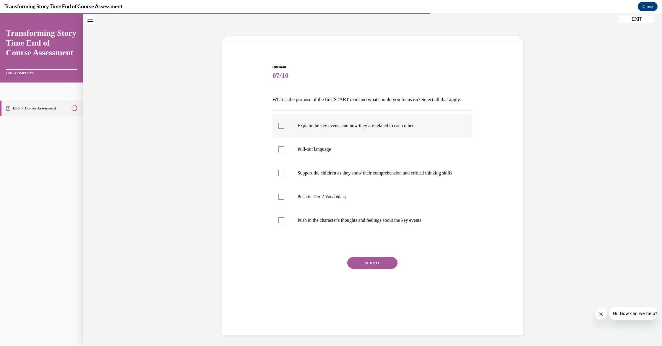
click at [281, 129] on div at bounding box center [281, 126] width 6 height 6
click at [281, 129] on input "Explain the key events and how they are related to each other" at bounding box center [281, 126] width 6 height 6
checkbox input "true"
click at [281, 152] on div at bounding box center [281, 149] width 6 height 6
click at [281, 152] on input "Pull-out language" at bounding box center [281, 149] width 6 height 6
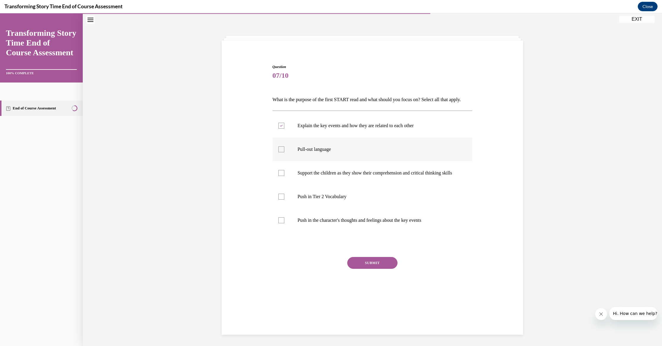
checkbox input "true"
click at [281, 200] on div at bounding box center [281, 197] width 6 height 6
click at [281, 200] on input "Push in Tier 2 Vocabulary" at bounding box center [281, 197] width 6 height 6
checkbox input "true"
click at [367, 269] on button "SUBMIT" at bounding box center [372, 263] width 50 height 12
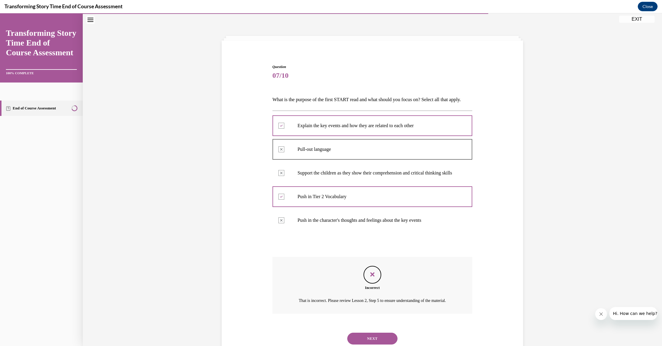
scroll to position [53, 0]
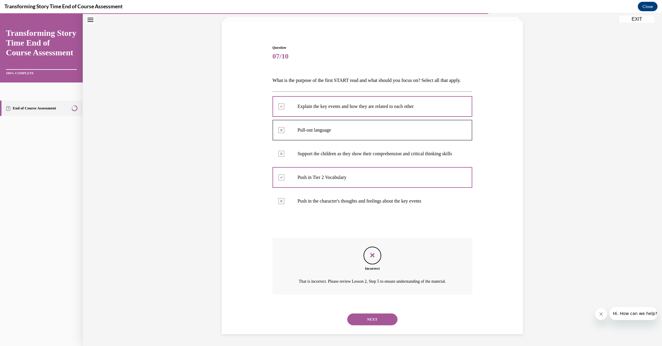
click at [372, 318] on button "NEXT" at bounding box center [372, 319] width 50 height 12
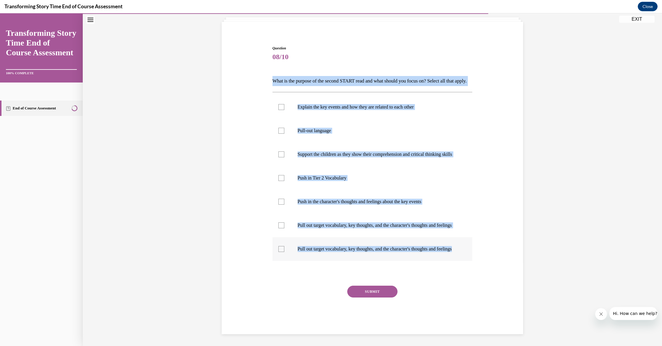
drag, startPoint x: 271, startPoint y: 63, endPoint x: 319, endPoint y: 263, distance: 205.3
click at [319, 263] on div "Question 08/10 What is the purpose of the second START read and what should you…" at bounding box center [372, 185] width 203 height 297
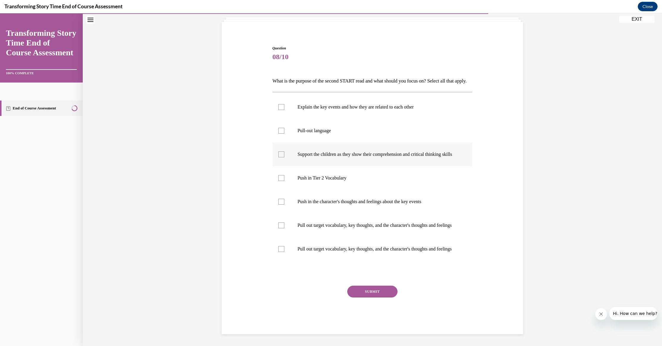
click at [281, 153] on div at bounding box center [281, 154] width 6 height 6
click at [281, 153] on input "Support the children as they show their comprehension and critical thinking ski…" at bounding box center [281, 154] width 6 height 6
checkbox input "true"
click at [281, 202] on div at bounding box center [281, 202] width 6 height 6
click at [281, 202] on input "Push in the character's thoughts and feelings about the key events" at bounding box center [281, 202] width 6 height 6
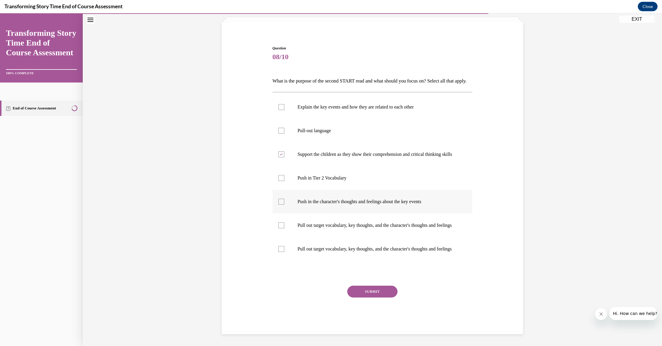
checkbox input "true"
click at [282, 252] on div at bounding box center [281, 249] width 6 height 6
click at [282, 252] on input "Pull out target vocabulary, key thoughts, and the character's thoughts and feel…" at bounding box center [281, 249] width 6 height 6
checkbox input "true"
click at [366, 297] on button "SUBMIT" at bounding box center [372, 292] width 50 height 12
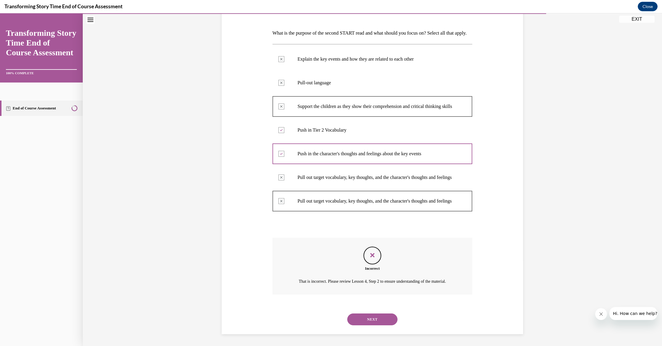
scroll to position [112, 0]
click at [371, 319] on button "NEXT" at bounding box center [372, 319] width 50 height 12
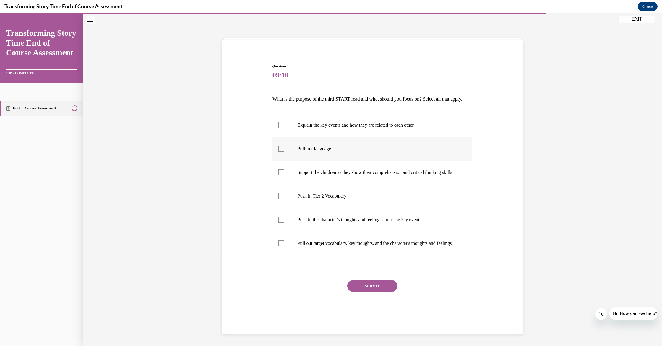
drag, startPoint x: 282, startPoint y: 157, endPoint x: 281, endPoint y: 160, distance: 3.0
click at [282, 152] on div at bounding box center [281, 149] width 6 height 6
click at [282, 152] on input "Pull-out language" at bounding box center [281, 149] width 6 height 6
checkbox input "true"
click at [281, 175] on div at bounding box center [281, 172] width 6 height 6
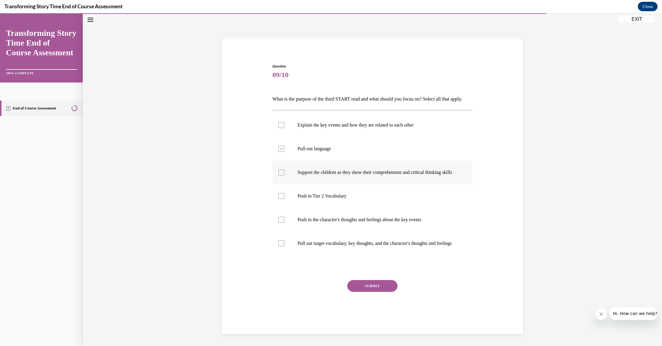
click at [281, 175] on input "Support the children as they show their comprehension and critical thinking ski…" at bounding box center [281, 172] width 6 height 6
checkbox input "true"
click at [281, 246] on div at bounding box center [281, 243] width 6 height 6
click at [281, 246] on input "Pull out target vocabulary, key thoughts, and the character's thoughts and feel…" at bounding box center [281, 243] width 6 height 6
checkbox input "true"
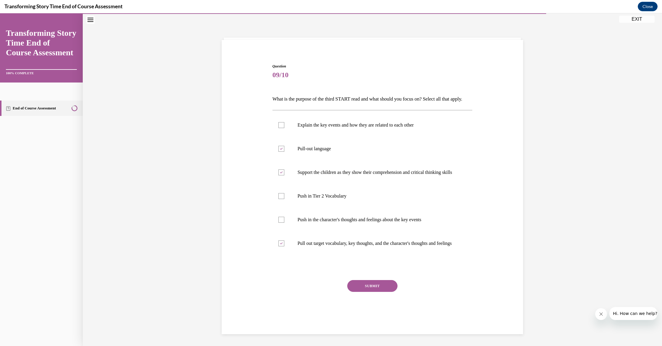
scroll to position [24, 0]
click at [372, 292] on button "SUBMIT" at bounding box center [372, 286] width 50 height 12
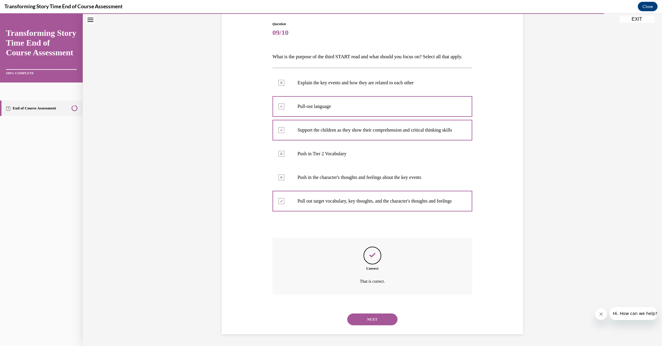
scroll to position [75, 0]
click at [372, 319] on button "NEXT" at bounding box center [372, 319] width 50 height 12
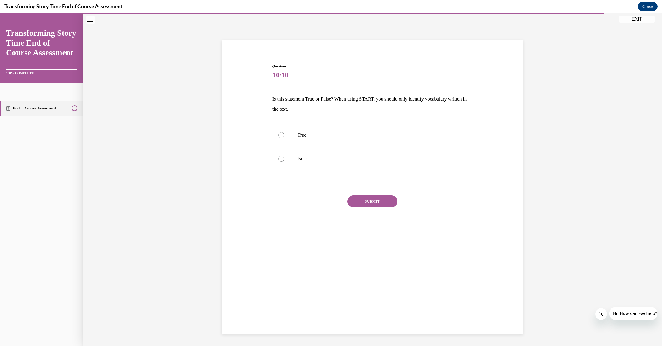
scroll to position [19, 0]
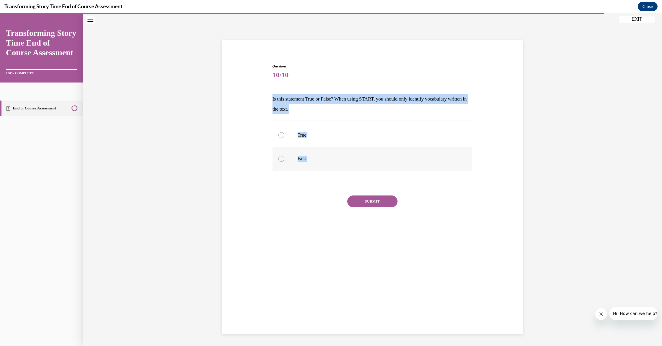
drag, startPoint x: 271, startPoint y: 97, endPoint x: 297, endPoint y: 169, distance: 76.9
click at [297, 169] on div "Question 10/10 Is this statement True or False? When using START, you should on…" at bounding box center [372, 145] width 305 height 198
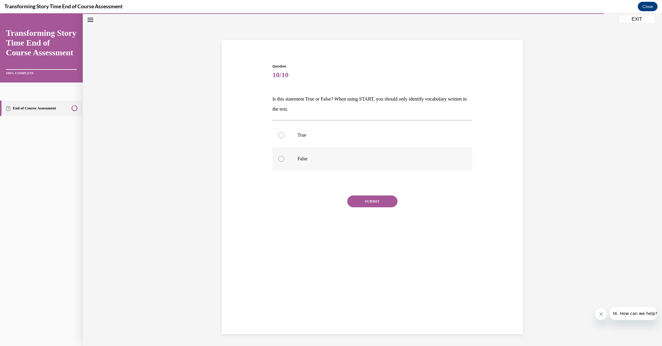
click at [282, 160] on div at bounding box center [281, 159] width 6 height 6
click at [282, 160] on input "False" at bounding box center [281, 159] width 6 height 6
radio input "true"
click at [376, 202] on button "SUBMIT" at bounding box center [372, 201] width 50 height 12
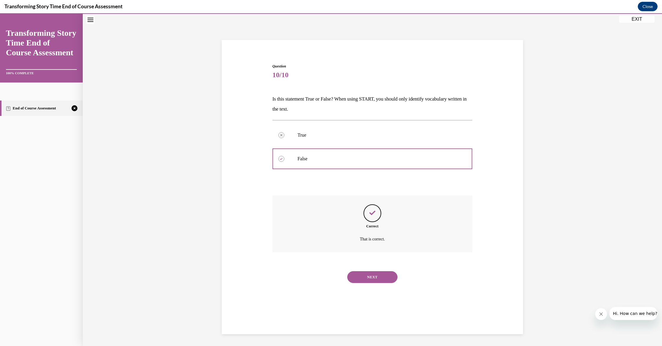
click at [374, 271] on button "NEXT" at bounding box center [372, 277] width 50 height 12
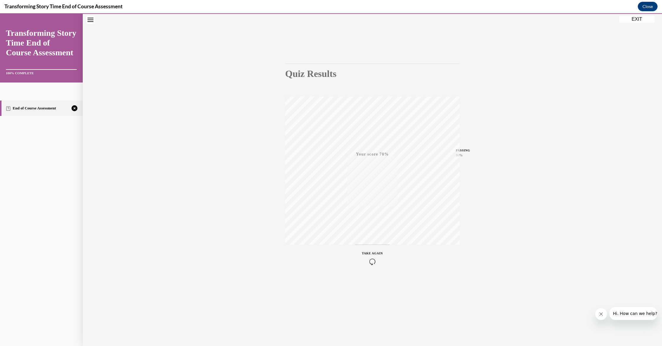
click at [373, 261] on icon "button" at bounding box center [372, 261] width 21 height 7
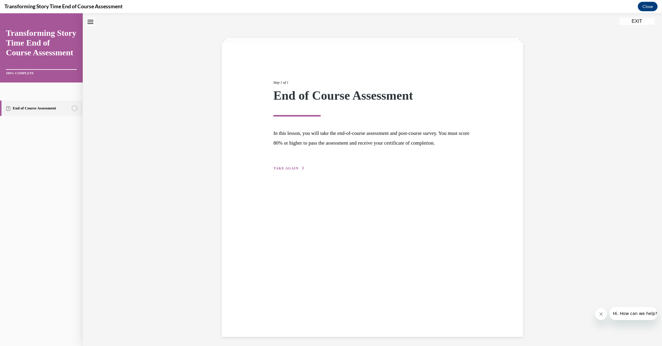
scroll to position [16, 0]
drag, startPoint x: 288, startPoint y: 178, endPoint x: 315, endPoint y: 190, distance: 29.9
click at [288, 170] on span "TAKE AGAIN" at bounding box center [285, 168] width 25 height 4
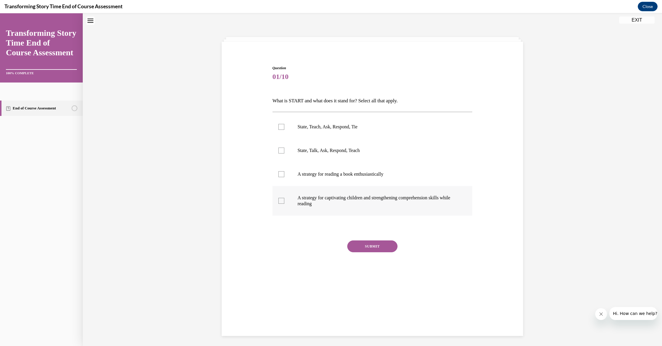
scroll to position [19, 0]
click at [281, 125] on div at bounding box center [281, 125] width 6 height 6
click at [281, 125] on input "State, Teach, Ask, Respond, Tie" at bounding box center [281, 125] width 6 height 6
checkbox input "true"
click at [282, 174] on div at bounding box center [281, 172] width 6 height 6
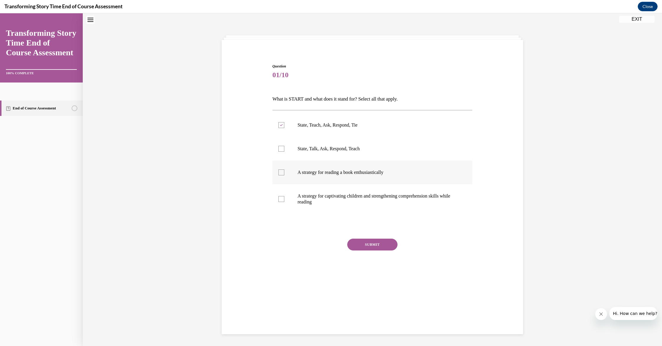
click at [282, 174] on input "A strategy for reading a book enthusiastically" at bounding box center [281, 172] width 6 height 6
checkbox input "true"
click at [280, 199] on div at bounding box center [281, 199] width 6 height 6
click at [280, 199] on input "A strategy for captivating children and strengthening comprehension skills whil…" at bounding box center [281, 199] width 6 height 6
checkbox input "true"
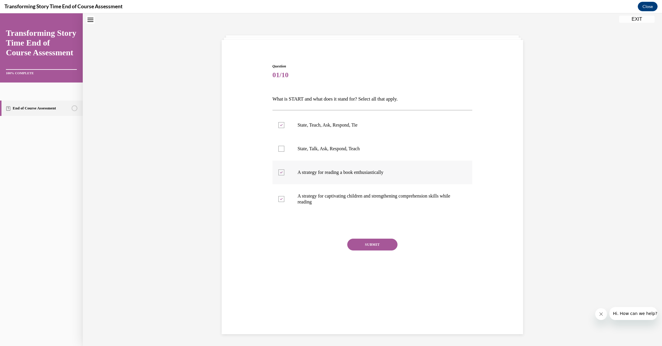
click at [282, 173] on icon at bounding box center [281, 172] width 3 height 2
click at [282, 173] on input "A strategy for reading a book enthusiastically" at bounding box center [281, 172] width 6 height 6
checkbox input "false"
click at [373, 245] on button "SUBMIT" at bounding box center [372, 245] width 50 height 12
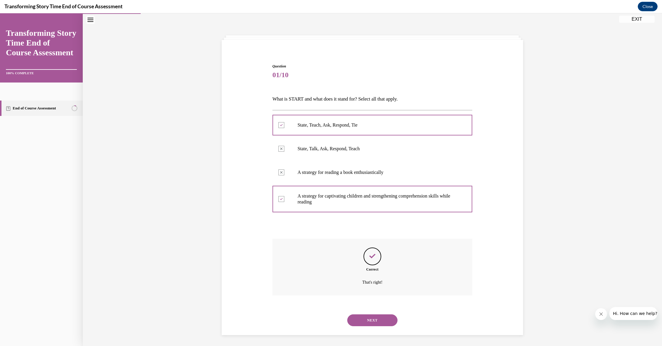
click at [375, 314] on button "NEXT" at bounding box center [372, 320] width 50 height 12
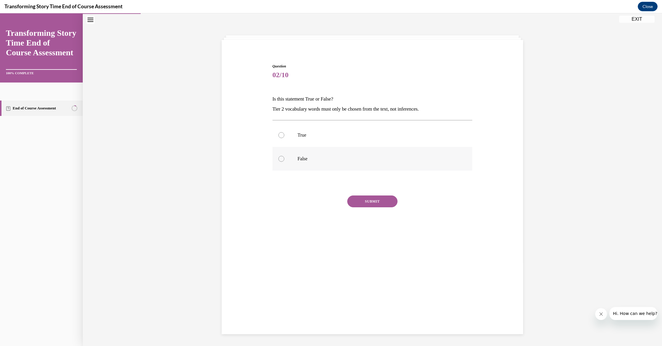
click at [280, 158] on div at bounding box center [281, 159] width 6 height 6
click at [280, 158] on input "False" at bounding box center [281, 159] width 6 height 6
radio input "true"
click at [364, 200] on button "SUBMIT" at bounding box center [372, 201] width 50 height 12
drag, startPoint x: 366, startPoint y: 268, endPoint x: 375, endPoint y: 260, distance: 11.9
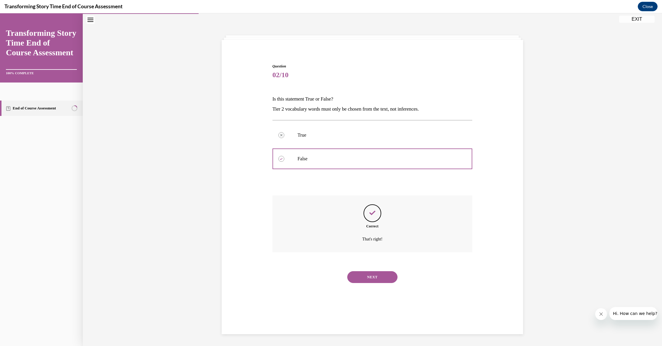
click at [366, 271] on button "NEXT" at bounding box center [372, 277] width 50 height 12
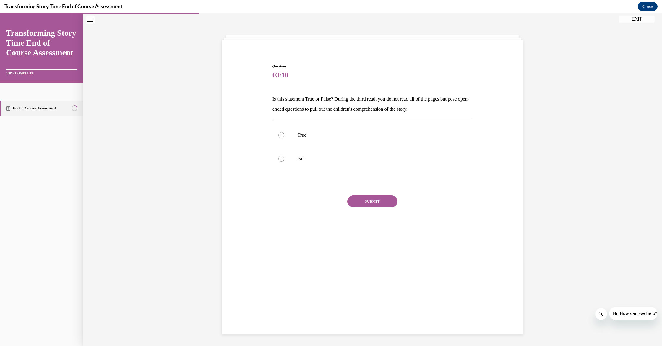
scroll to position [17, 0]
click at [281, 137] on div at bounding box center [281, 138] width 6 height 6
click at [281, 137] on input "True" at bounding box center [281, 138] width 6 height 6
radio input "true"
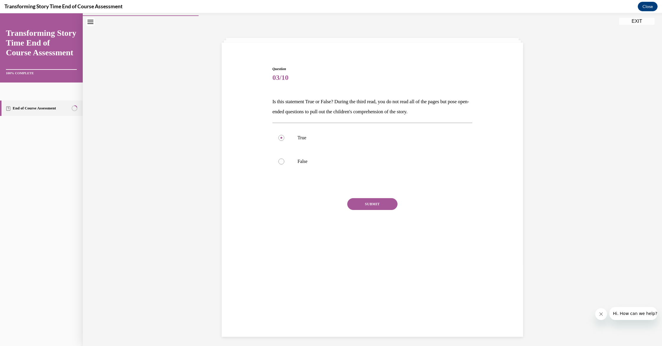
click at [371, 205] on button "SUBMIT" at bounding box center [372, 204] width 50 height 12
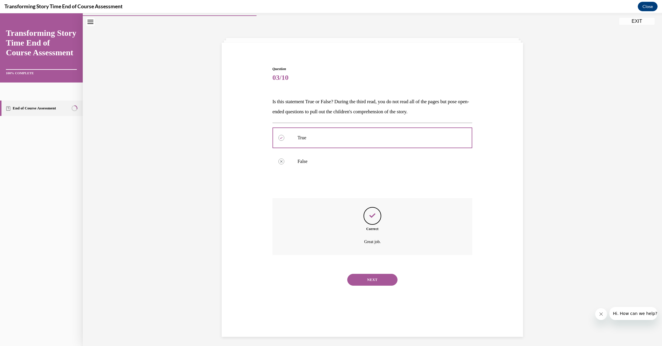
scroll to position [19, 0]
click at [368, 271] on button "NEXT" at bounding box center [372, 277] width 50 height 12
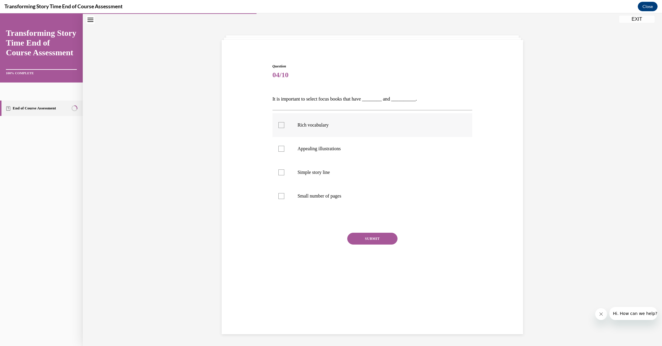
drag, startPoint x: 282, startPoint y: 125, endPoint x: 281, endPoint y: 130, distance: 5.1
click at [282, 126] on div at bounding box center [281, 125] width 6 height 6
click at [282, 126] on input "Rich vocabulary" at bounding box center [281, 125] width 6 height 6
checkbox input "true"
click at [281, 148] on div at bounding box center [281, 149] width 6 height 6
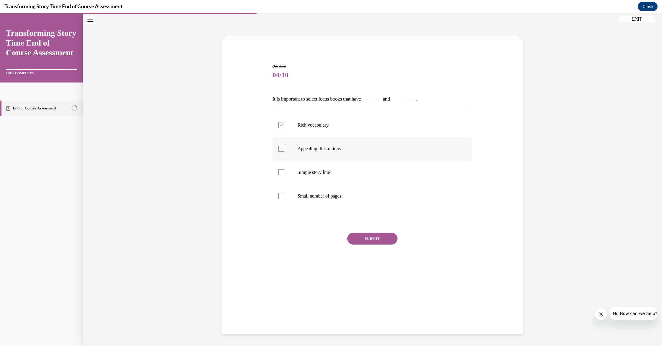
click at [281, 148] on input "Appealing illustrations" at bounding box center [281, 149] width 6 height 6
checkbox input "true"
click at [376, 238] on button "SUBMIT" at bounding box center [372, 239] width 50 height 12
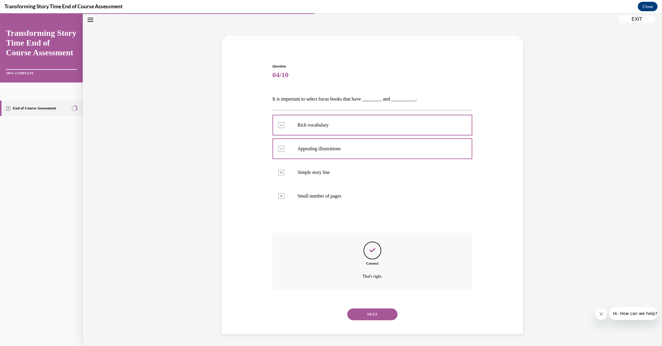
click at [372, 309] on button "NEXT" at bounding box center [372, 314] width 50 height 12
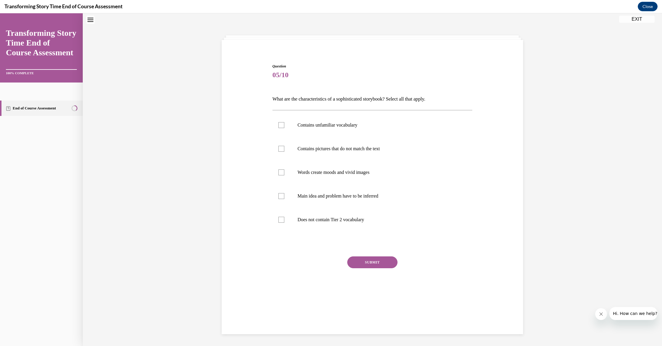
scroll to position [18, 0]
click at [283, 127] on div at bounding box center [281, 126] width 6 height 6
click at [283, 127] on input "Contains unfamiliar vocabulary" at bounding box center [281, 126] width 6 height 6
checkbox input "true"
click at [283, 174] on div at bounding box center [281, 173] width 6 height 6
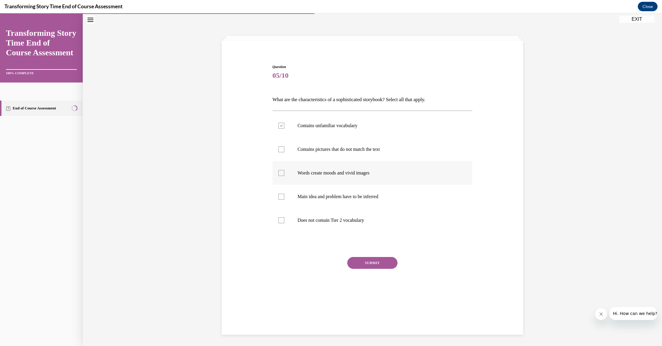
click at [283, 174] on input "Words create moods and vivid images" at bounding box center [281, 173] width 6 height 6
checkbox input "true"
click at [283, 196] on div at bounding box center [281, 197] width 6 height 6
click at [283, 196] on input "Main idea and problem have to be inferred" at bounding box center [281, 197] width 6 height 6
click at [282, 197] on icon at bounding box center [281, 197] width 3 height 2
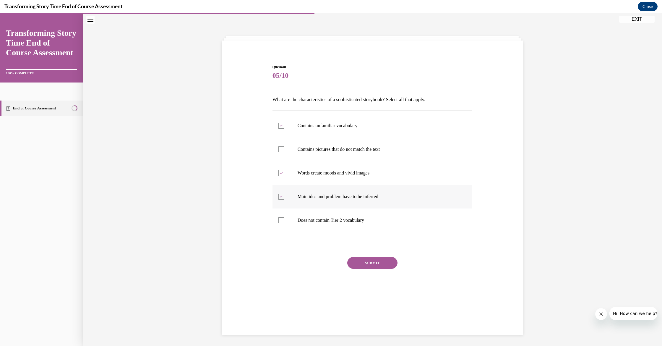
click at [282, 197] on input "Main idea and problem have to be inferred" at bounding box center [281, 197] width 6 height 6
checkbox input "false"
drag, startPoint x: 282, startPoint y: 173, endPoint x: 282, endPoint y: 169, distance: 4.2
click at [282, 173] on icon at bounding box center [281, 173] width 3 height 2
click at [282, 173] on input "Words create moods and vivid images" at bounding box center [281, 173] width 6 height 6
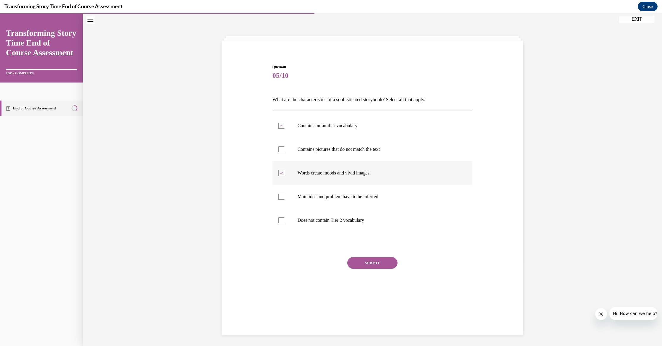
checkbox input "false"
click at [282, 127] on div at bounding box center [281, 126] width 6 height 6
click at [282, 127] on input "Contains unfamiliar vocabulary" at bounding box center [281, 126] width 6 height 6
click at [283, 127] on div at bounding box center [281, 126] width 6 height 6
click at [283, 127] on input "Contains unfamiliar vocabulary" at bounding box center [281, 126] width 6 height 6
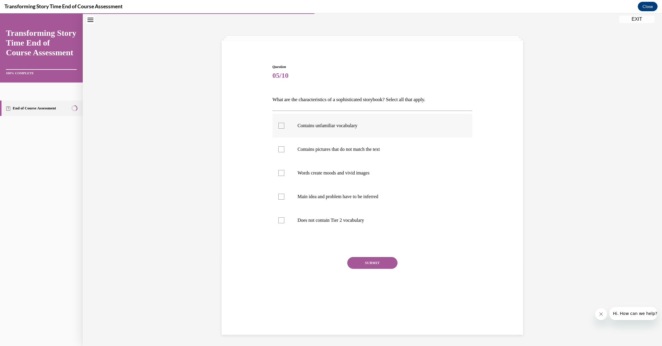
checkbox input "true"
click at [283, 172] on div at bounding box center [281, 173] width 6 height 6
click at [283, 172] on input "Words create moods and vivid images" at bounding box center [281, 173] width 6 height 6
checkbox input "true"
click at [282, 197] on div at bounding box center [281, 197] width 6 height 6
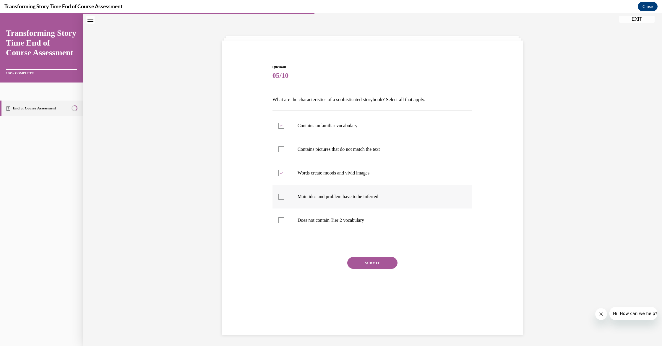
click at [282, 197] on input "Main idea and problem have to be inferred" at bounding box center [281, 197] width 6 height 6
checkbox input "true"
click at [282, 150] on div at bounding box center [281, 149] width 6 height 6
click at [282, 150] on input "Contains pictures that do not match the text" at bounding box center [281, 149] width 6 height 6
checkbox input "true"
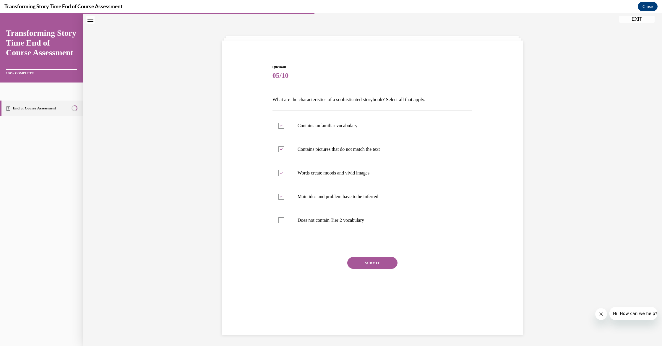
click at [363, 265] on button "SUBMIT" at bounding box center [372, 263] width 50 height 12
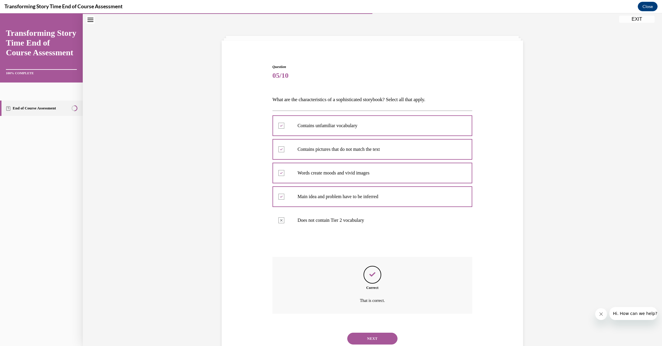
scroll to position [30, 0]
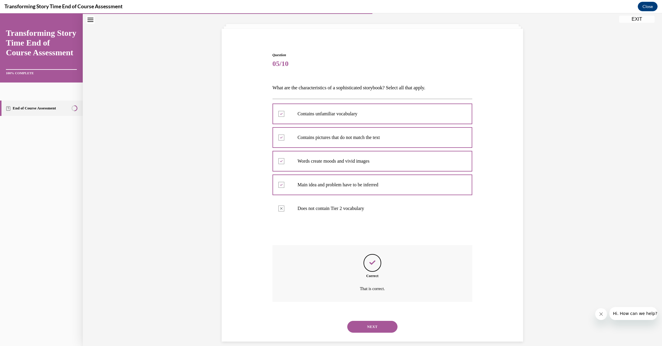
click at [368, 321] on button "NEXT" at bounding box center [372, 327] width 50 height 12
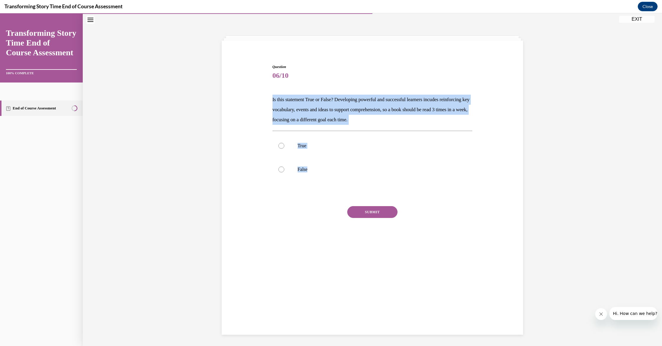
drag, startPoint x: 269, startPoint y: 90, endPoint x: 289, endPoint y: 183, distance: 95.4
click at [295, 184] on div "Question 06/10 Is this statement True or False? Developing powerful and success…" at bounding box center [372, 150] width 305 height 208
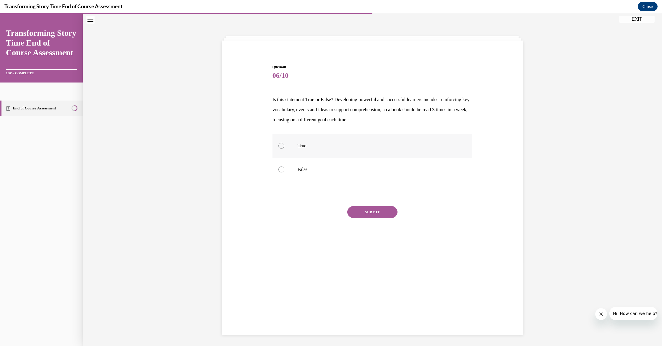
drag, startPoint x: 280, startPoint y: 146, endPoint x: 282, endPoint y: 149, distance: 3.4
click at [280, 146] on div at bounding box center [281, 146] width 6 height 6
click at [280, 146] on input "True" at bounding box center [281, 146] width 6 height 6
radio input "true"
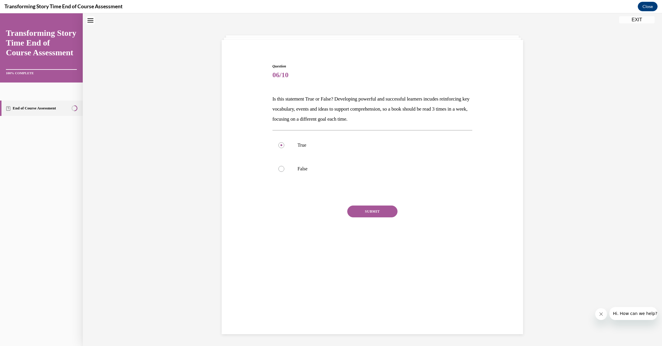
click at [363, 212] on button "SUBMIT" at bounding box center [372, 211] width 50 height 12
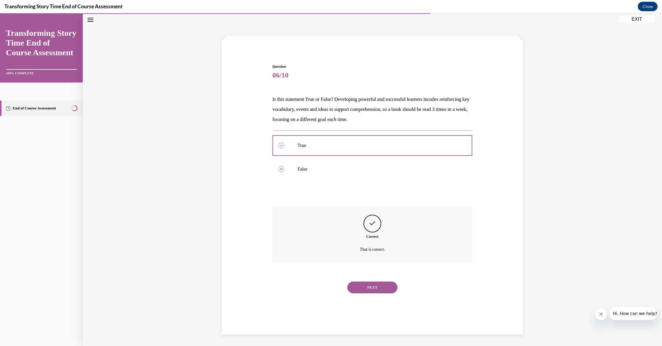
scroll to position [19, 0]
click at [368, 281] on button "NEXT" at bounding box center [372, 287] width 50 height 12
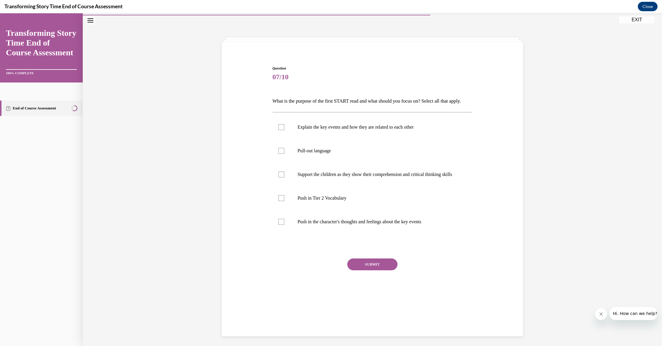
scroll to position [18, 0]
drag, startPoint x: 281, startPoint y: 136, endPoint x: 286, endPoint y: 143, distance: 8.9
click at [281, 129] on div at bounding box center [281, 126] width 6 height 6
click at [281, 129] on input "Explain the key events and how they are related to each other" at bounding box center [281, 126] width 6 height 6
checkbox input "true"
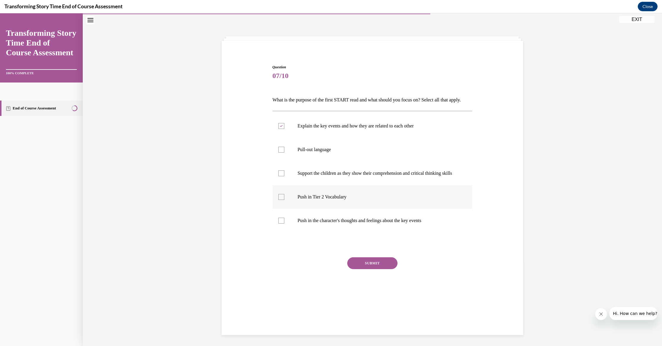
click at [280, 200] on div at bounding box center [281, 197] width 6 height 6
click at [280, 200] on input "Push in Tier 2 Vocabulary" at bounding box center [281, 197] width 6 height 6
checkbox input "true"
click at [375, 269] on button "SUBMIT" at bounding box center [372, 263] width 50 height 12
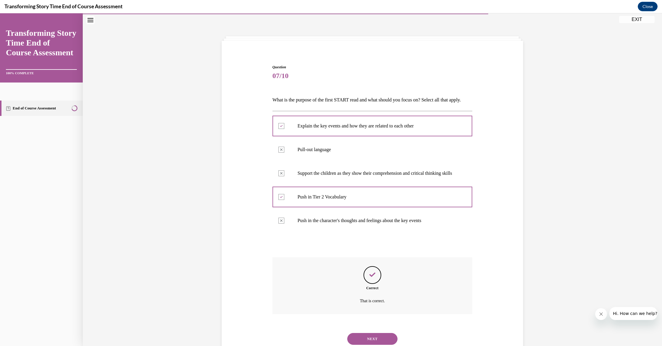
scroll to position [46, 0]
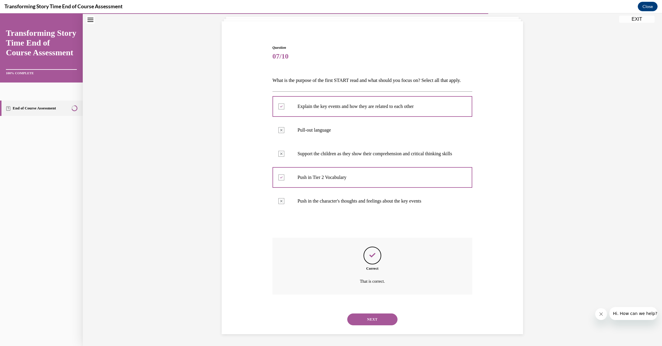
click at [371, 321] on button "NEXT" at bounding box center [372, 319] width 50 height 12
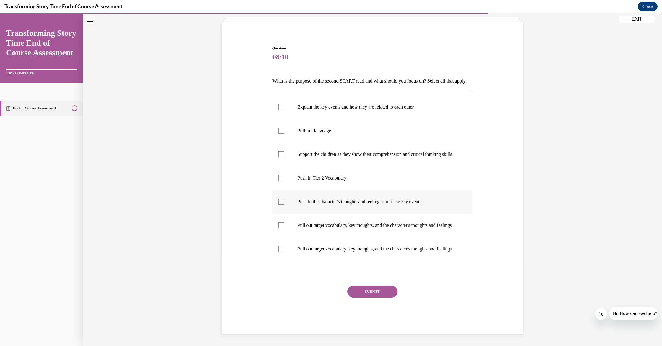
click at [282, 205] on div at bounding box center [281, 202] width 6 height 6
click at [282, 205] on input "Push in the character's thoughts and feelings about the key events" at bounding box center [281, 202] width 6 height 6
checkbox input "true"
click at [282, 181] on div at bounding box center [281, 178] width 6 height 6
click at [282, 181] on input "Push in Tier 2 Vocabulary" at bounding box center [281, 178] width 6 height 6
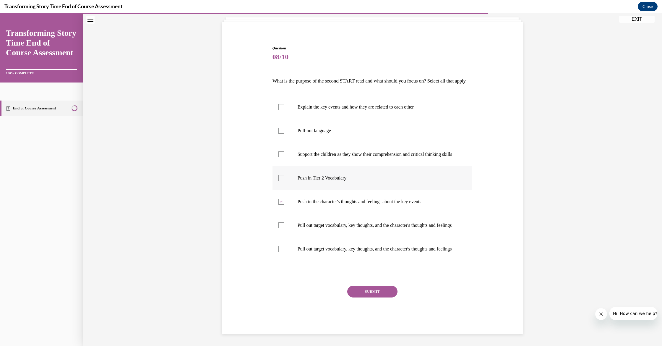
checkbox input "true"
click at [370, 297] on button "SUBMIT" at bounding box center [372, 292] width 50 height 12
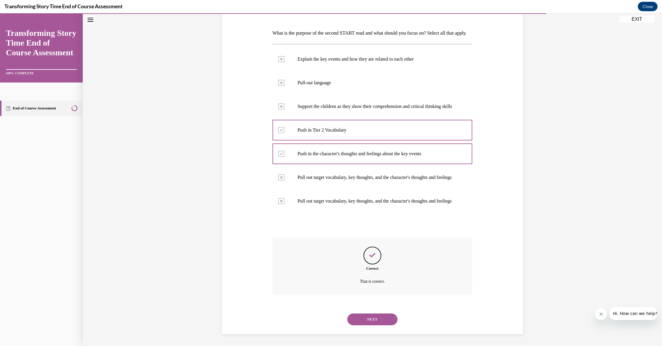
scroll to position [105, 0]
click at [370, 320] on button "NEXT" at bounding box center [372, 319] width 50 height 12
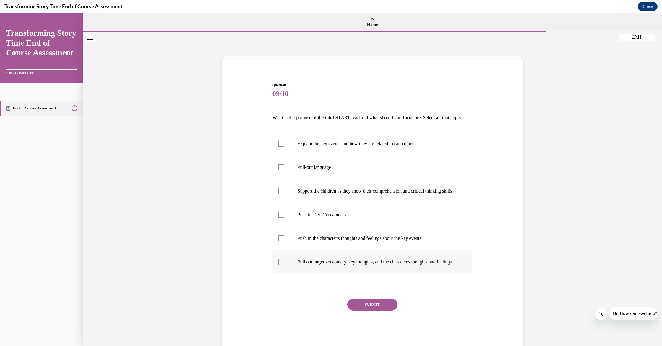
scroll to position [3, 0]
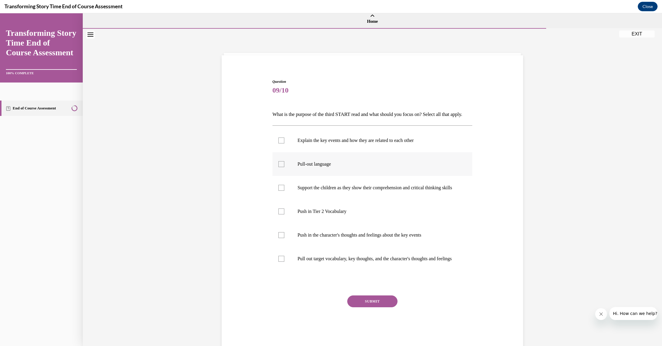
click at [280, 167] on div at bounding box center [281, 164] width 6 height 6
click at [280, 167] on input "Pull-out language" at bounding box center [281, 164] width 6 height 6
checkbox input "true"
click at [281, 262] on div at bounding box center [281, 259] width 6 height 6
click at [281, 262] on input "Pull out target vocabulary, key thoughts, and the character's thoughts and feel…" at bounding box center [281, 259] width 6 height 6
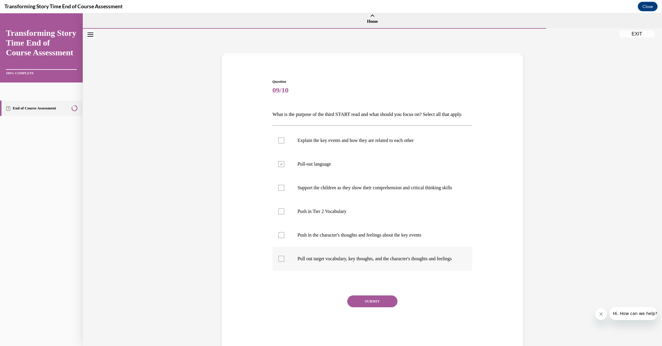
checkbox input "true"
click at [282, 191] on div at bounding box center [281, 188] width 6 height 6
click at [282, 191] on input "Support the children as they show their comprehension and critical thinking ski…" at bounding box center [281, 188] width 6 height 6
checkbox input "true"
click at [370, 307] on button "SUBMIT" at bounding box center [372, 301] width 50 height 12
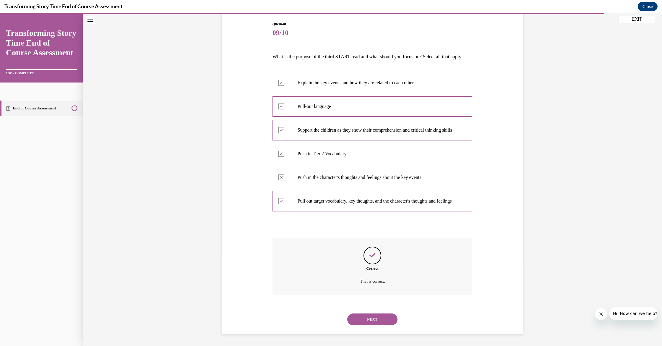
scroll to position [75, 0]
click at [369, 320] on button "NEXT" at bounding box center [372, 319] width 50 height 12
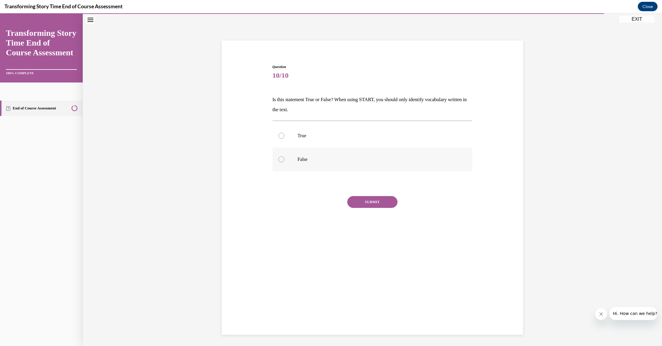
click at [281, 159] on div at bounding box center [281, 159] width 6 height 6
click at [281, 159] on input "False" at bounding box center [281, 159] width 6 height 6
radio input "true"
click at [371, 201] on button "SUBMIT" at bounding box center [372, 202] width 50 height 12
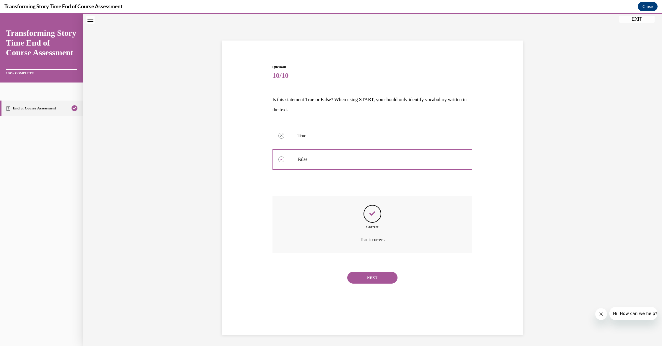
scroll to position [19, 0]
click at [374, 271] on button "NEXT" at bounding box center [372, 277] width 50 height 12
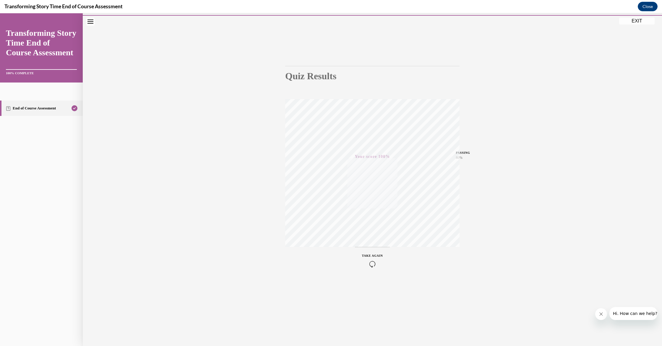
scroll to position [13, 0]
click at [636, 24] on button "EXIT" at bounding box center [636, 24] width 35 height 7
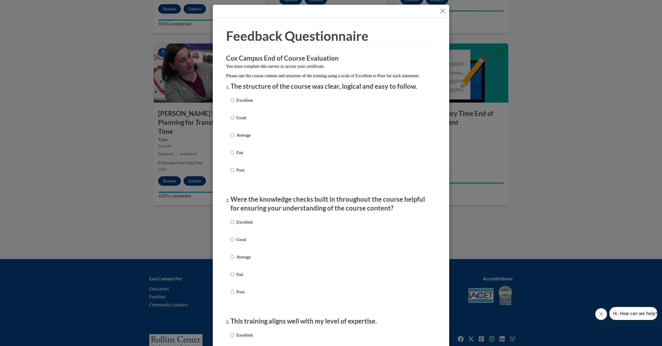
scroll to position [3, 0]
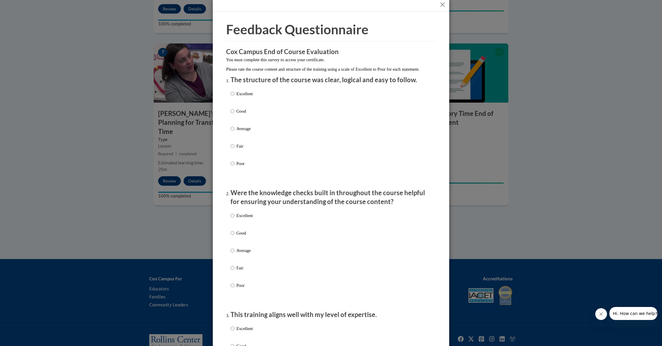
click at [231, 104] on label "Excellent" at bounding box center [242, 98] width 22 height 16
click at [231, 97] on input "Excellent" at bounding box center [233, 93] width 4 height 7
radio input "true"
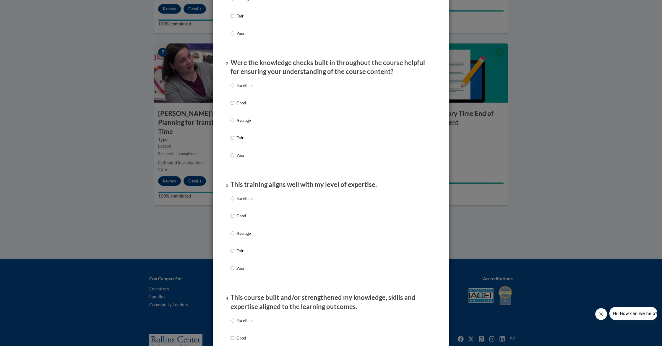
scroll to position [137, 0]
click at [233, 88] on input "Excellent" at bounding box center [233, 85] width 4 height 7
radio input "true"
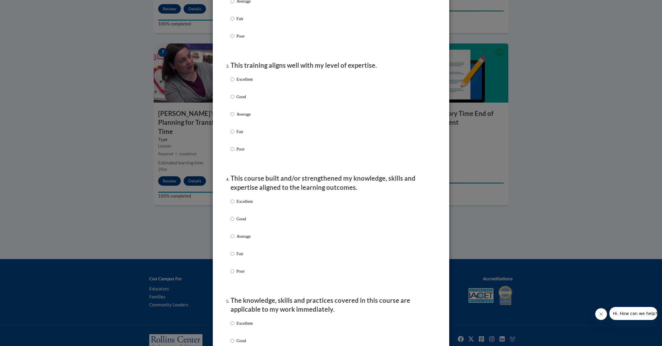
scroll to position [259, 0]
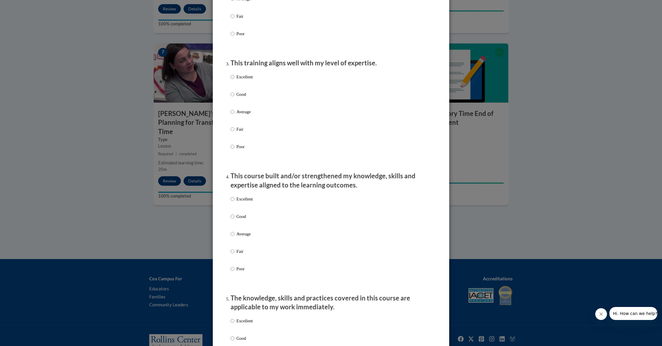
click at [233, 80] on input "Excellent" at bounding box center [233, 77] width 4 height 7
radio input "true"
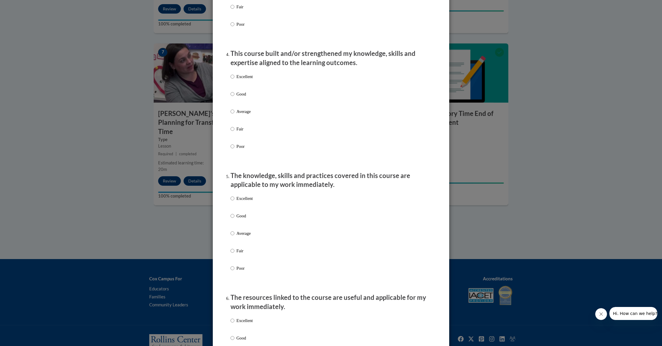
scroll to position [381, 0]
click at [232, 80] on input "Excellent" at bounding box center [233, 77] width 4 height 7
radio input "true"
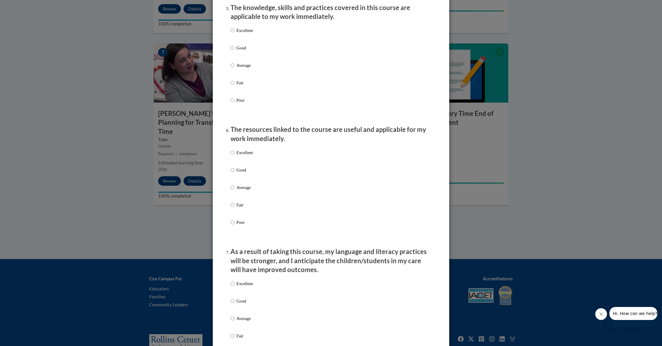
scroll to position [547, 0]
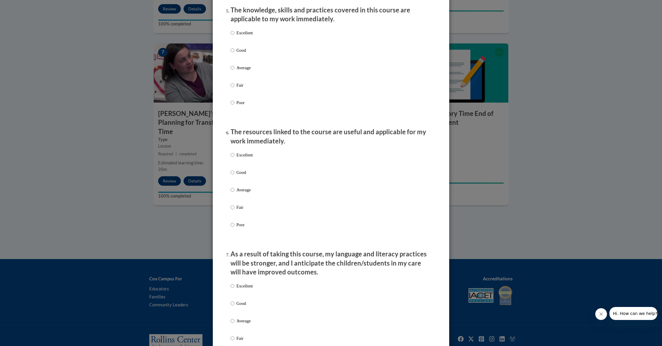
click at [233, 36] on input "Excellent" at bounding box center [233, 33] width 4 height 7
radio input "true"
click at [232, 157] on input "Excellent" at bounding box center [233, 155] width 4 height 7
radio input "true"
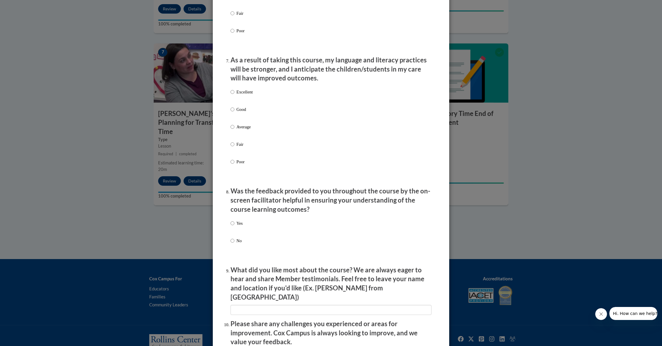
scroll to position [749, 0]
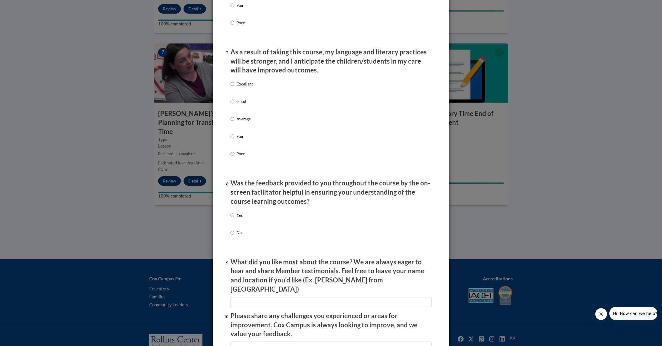
click at [233, 86] on input "Excellent" at bounding box center [233, 84] width 4 height 7
radio input "true"
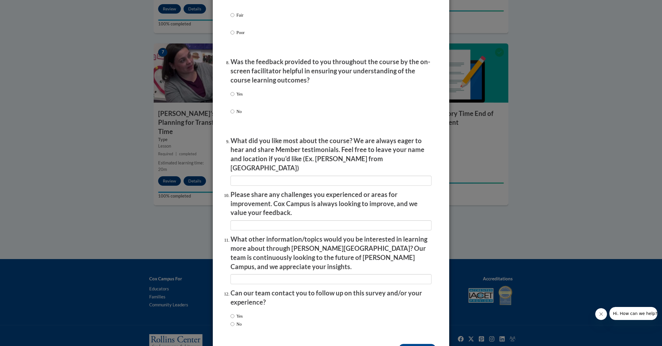
scroll to position [871, 0]
click at [233, 93] on input "Yes" at bounding box center [233, 93] width 4 height 7
radio input "true"
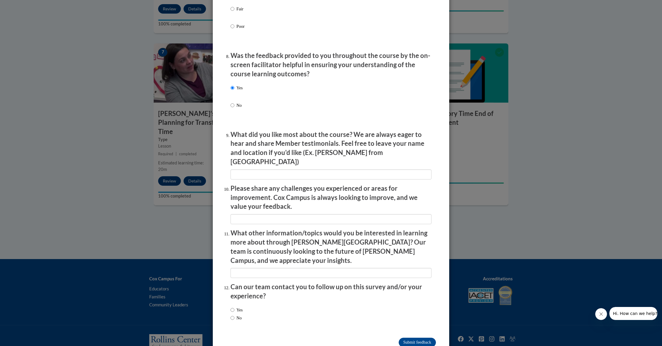
scroll to position [876, 0]
click at [237, 170] on input "textbox" at bounding box center [331, 175] width 201 height 10
type input "I like everything about this course"
click at [241, 214] on input "textbox" at bounding box center [331, 219] width 201 height 10
click at [237, 214] on input "textbox" at bounding box center [331, 219] width 201 height 10
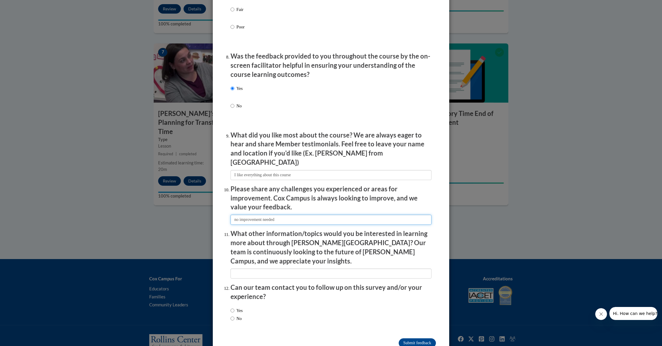
scroll to position [875, 0]
type input "no improvement needed"
click at [240, 269] on input "textbox" at bounding box center [331, 274] width 201 height 10
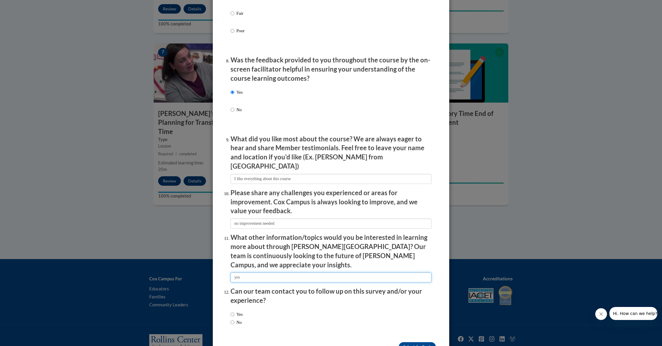
scroll to position [871, 0]
type input "yes"
click at [232, 310] on input "Yes" at bounding box center [233, 313] width 4 height 7
radio input "true"
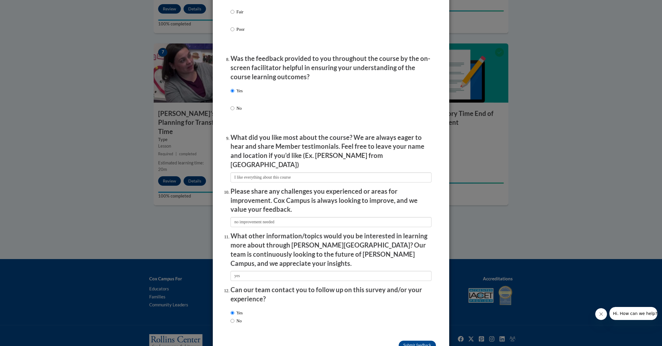
scroll to position [872, 0]
click at [408, 341] on input "Submit feedback" at bounding box center [417, 345] width 37 height 9
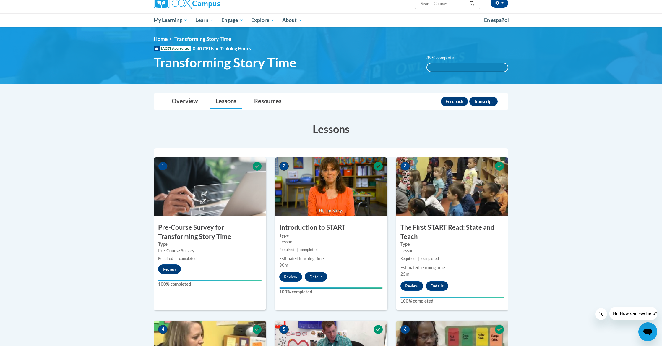
scroll to position [50, 1]
click at [484, 103] on button "Transcript" at bounding box center [483, 101] width 28 height 9
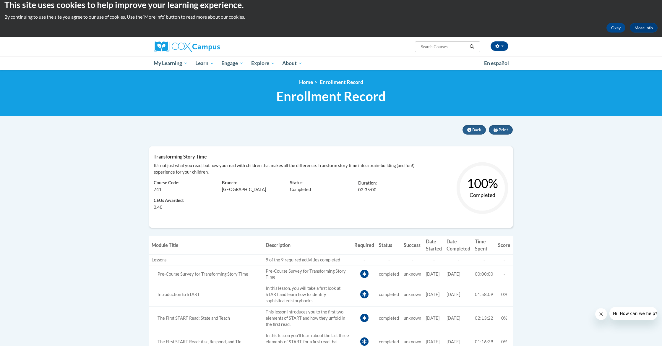
scroll to position [7, 0]
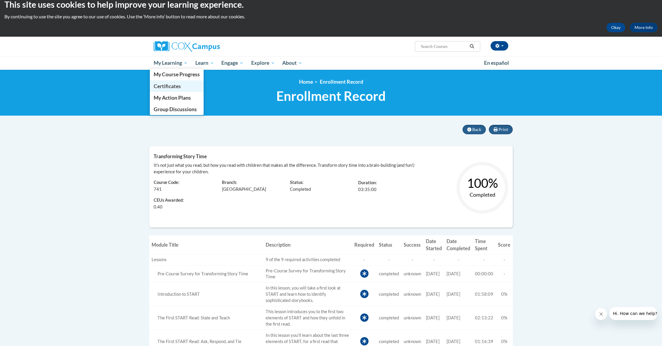
click at [174, 85] on span "Certificates" at bounding box center [167, 86] width 27 height 6
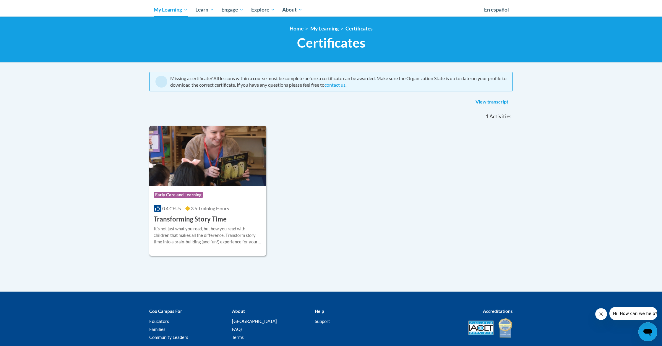
scroll to position [61, 0]
click at [489, 102] on link "View transcript" at bounding box center [492, 101] width 42 height 9
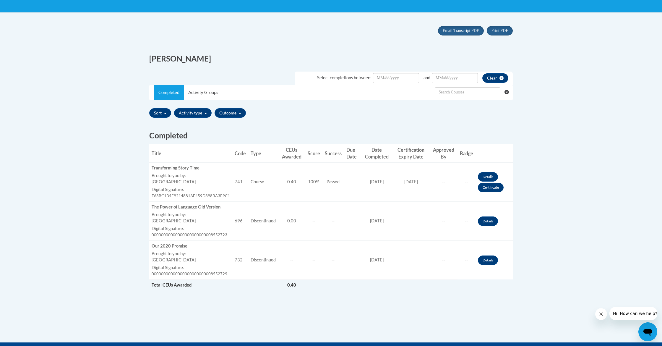
scroll to position [116, 0]
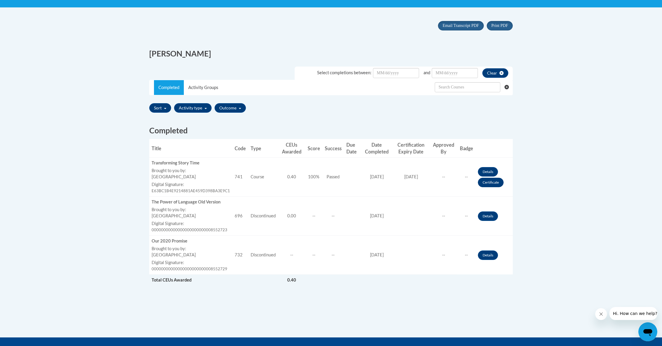
click at [491, 181] on link "Certificate" at bounding box center [491, 182] width 26 height 9
